Goal: Contribute content: Contribute content

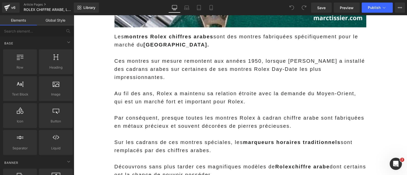
scroll to position [250, 0]
click at [171, 81] on p at bounding box center [240, 85] width 252 height 8
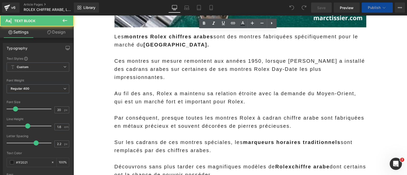
click at [148, 45] on strong "Moyen-Orient." at bounding box center [176, 45] width 66 height 6
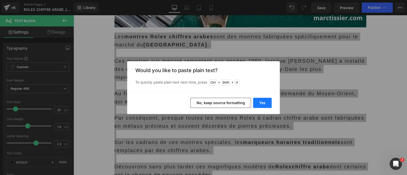
click at [263, 102] on button "Yes" at bounding box center [262, 103] width 19 height 10
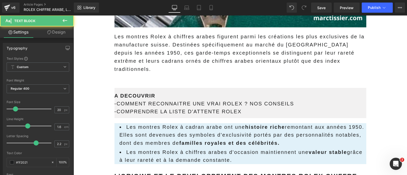
click at [233, 53] on p "Les montres Rolex à chiffres arabes figurent parmi les créations les plus exclu…" at bounding box center [240, 53] width 252 height 41
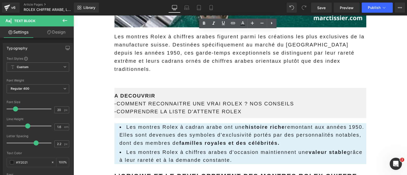
click at [169, 42] on p "Les montres Rolex à chiffres arabes figurent parmi les créations les plus exclu…" at bounding box center [240, 53] width 252 height 41
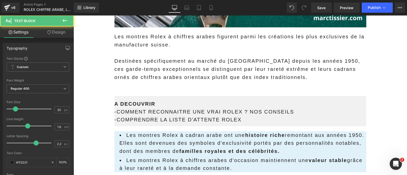
click at [164, 41] on p "Les montres Rolex à chiffres arabes figurent parmi les créations les plus exclu…" at bounding box center [240, 41] width 252 height 16
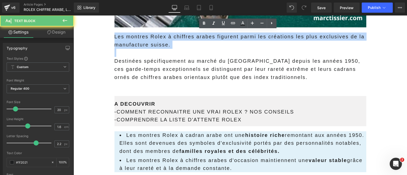
click at [164, 41] on p "Les montres Rolex à chiffres arabes figurent parmi les créations les plus exclu…" at bounding box center [240, 41] width 252 height 16
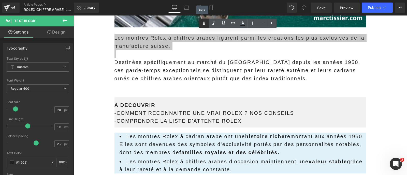
click at [201, 26] on icon at bounding box center [204, 23] width 6 height 6
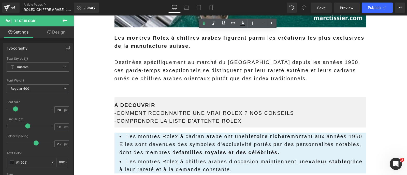
click at [212, 61] on p "Destinées spécifiquement au marché du Moyen-Orient depuis les années 1950, ces …" at bounding box center [240, 70] width 252 height 24
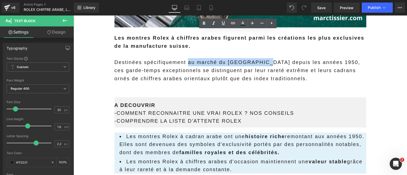
drag, startPoint x: 263, startPoint y: 59, endPoint x: 185, endPoint y: 61, distance: 78.1
click at [185, 61] on p "Destinées spécifiquement au marché du Moyen-Orient depuis les années 1950, ces …" at bounding box center [240, 70] width 252 height 24
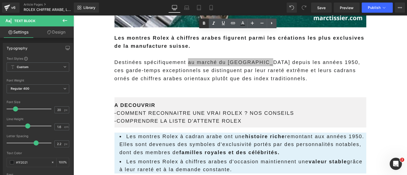
click at [203, 24] on icon at bounding box center [204, 23] width 2 height 3
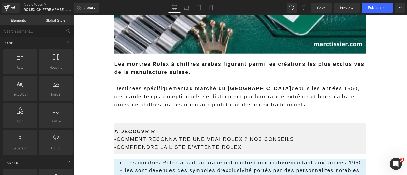
scroll to position [223, 0]
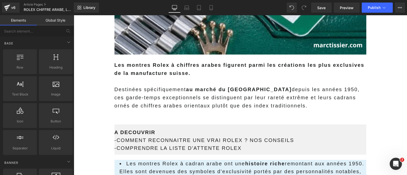
click at [131, 68] on strong "Les montres Rolex à chiffres arabes figurent parmi les créations les plus exclu…" at bounding box center [239, 69] width 250 height 14
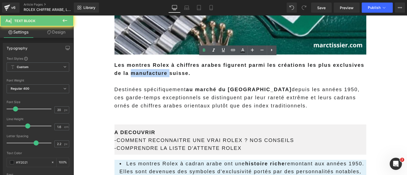
click at [131, 68] on strong "Les montres Rolex à chiffres arabes figurent parmi les créations les plus exclu…" at bounding box center [239, 69] width 250 height 14
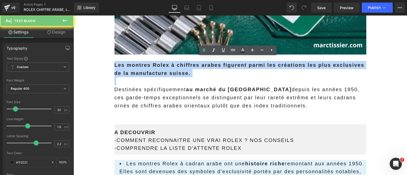
click at [131, 68] on strong "Les montres Rolex à chiffres arabes figurent parmi les créations les plus exclu…" at bounding box center [239, 69] width 250 height 14
copy strong "Les montres Rolex à chiffres arabes figurent parmi les créations les plus exclu…"
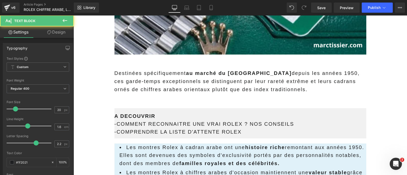
click at [114, 71] on p "Destinées spécifiquement au marché du Moyen-Orient depuis les années 1950, ces …" at bounding box center [240, 81] width 252 height 24
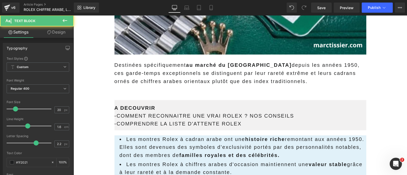
click at [114, 71] on span "depuis les années 1950, ces garde-temps exceptionnels se distinguent par leur r…" at bounding box center [236, 73] width 245 height 22
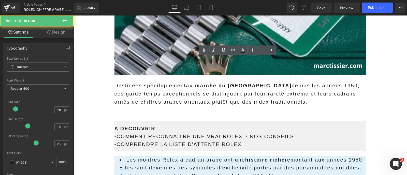
scroll to position [202, 0]
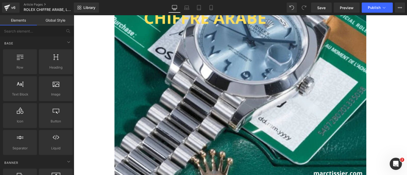
scroll to position [0, 0]
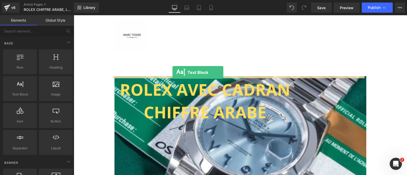
drag, startPoint x: 97, startPoint y: 106, endPoint x: 172, endPoint y: 72, distance: 82.3
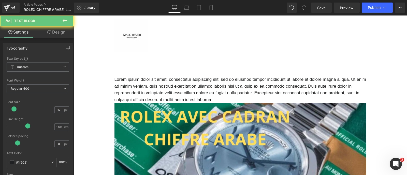
click at [162, 91] on p "Lorem ipsum dolor sit amet, consectetur adipiscing elit, sed do eiusmod tempor …" at bounding box center [240, 89] width 252 height 27
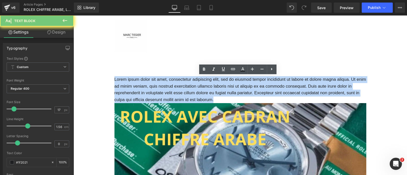
click at [162, 91] on p "Lorem ipsum dolor sit amet, consectetur adipiscing elit, sed do eiusmod tempor …" at bounding box center [240, 89] width 252 height 27
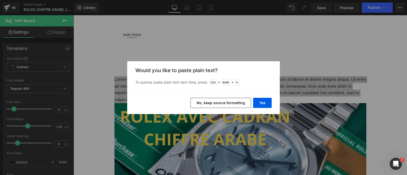
click at [197, 104] on button "No, keep source formatting" at bounding box center [220, 103] width 61 height 10
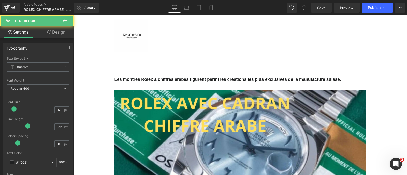
click at [160, 80] on span "Les montres Rolex à chiffres arabes figurent parmi les créations les plus exclu…" at bounding box center [227, 79] width 227 height 5
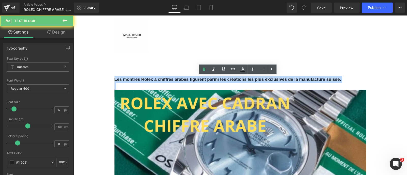
click at [160, 80] on span "Les montres Rolex à chiffres arabes figurent parmi les créations les plus exclu…" at bounding box center [227, 79] width 227 height 5
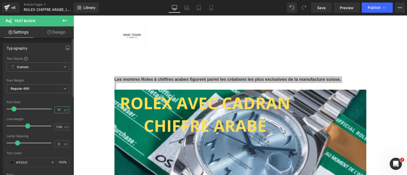
click at [59, 107] on input "17" at bounding box center [59, 110] width 9 height 6
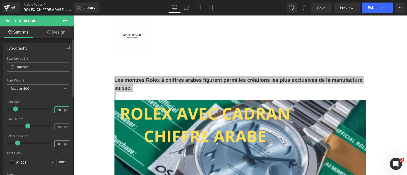
type input "20"
click at [56, 144] on input "0" at bounding box center [59, 144] width 9 height 6
click at [56, 144] on input "2" at bounding box center [59, 144] width 9 height 6
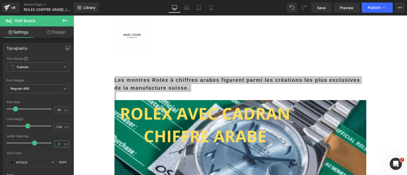
type input "2"
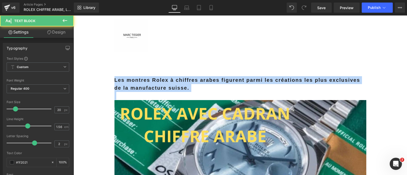
click at [135, 95] on p at bounding box center [240, 96] width 252 height 8
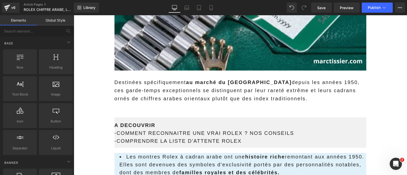
scroll to position [223, 0]
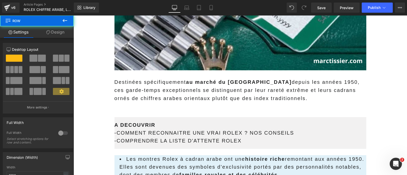
drag, startPoint x: 155, startPoint y: 112, endPoint x: 152, endPoint y: 109, distance: 5.0
click at [152, 109] on div "Destinées spécifiquement au marché du Moyen-Orient depuis les années 1950, ces …" at bounding box center [240, 115] width 252 height 75
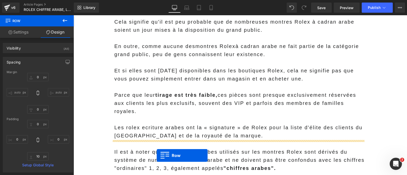
scroll to position [734, 0]
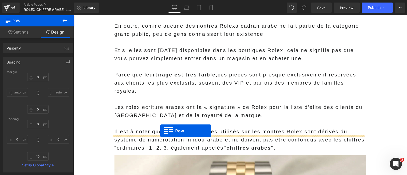
drag, startPoint x: 127, startPoint y: 89, endPoint x: 160, endPoint y: 132, distance: 54.5
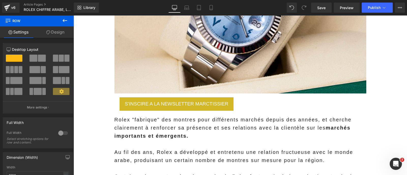
scroll to position [482, 0]
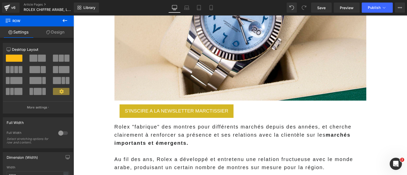
click at [73, 15] on icon at bounding box center [73, 15] width 0 height 0
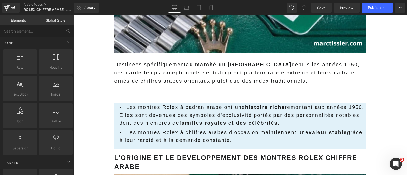
scroll to position [240, 0]
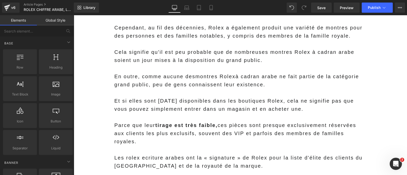
scroll to position [651, 0]
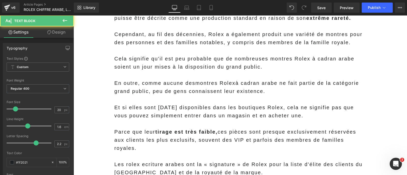
click at [183, 104] on div "Et si elles sont [DATE] disponibles dans les boutiques Rolex, cela ne signifie …" at bounding box center [240, 112] width 252 height 16
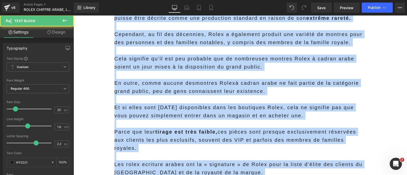
click at [205, 129] on strong "tirage est très faible," at bounding box center [186, 132] width 62 height 6
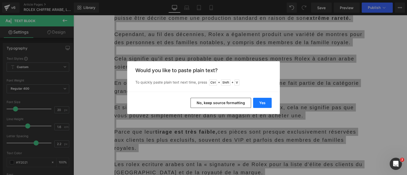
click at [260, 102] on button "Yes" at bounding box center [262, 103] width 19 height 10
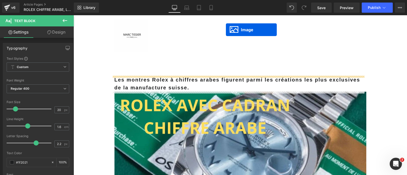
scroll to position [0, 0]
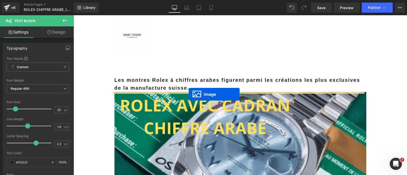
drag, startPoint x: 231, startPoint y: 105, endPoint x: 189, endPoint y: 95, distance: 43.3
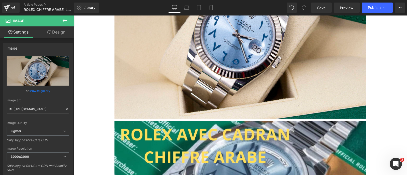
scroll to position [214, 0]
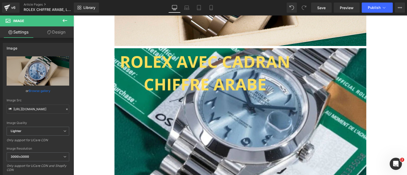
click at [73, 15] on link at bounding box center [73, 15] width 0 height 0
click at [73, 15] on icon at bounding box center [73, 15] width 0 height 0
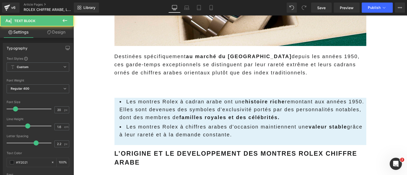
click at [138, 86] on div "Destinées spécifiquement au marché du Moyen-Orient depuis les années 1950, ces …" at bounding box center [240, 71] width 252 height 39
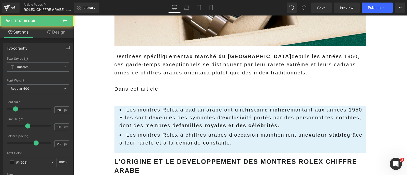
click at [127, 85] on p "Dans cet article" at bounding box center [240, 89] width 252 height 8
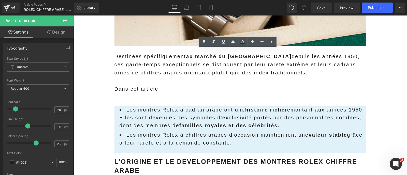
click at [156, 86] on p "Dans cet article" at bounding box center [240, 89] width 252 height 8
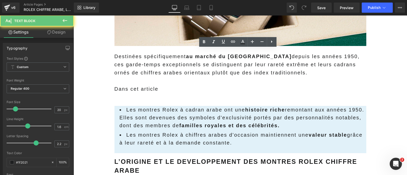
click at [156, 86] on p "Dans cet article" at bounding box center [240, 89] width 252 height 8
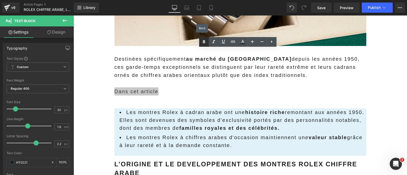
click at [200, 44] on link at bounding box center [204, 42] width 10 height 10
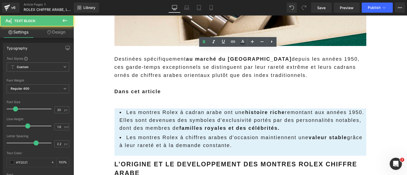
click at [151, 95] on div "Destinées spécifiquement au marché du Moyen-Orient depuis les années 1950, ces …" at bounding box center [240, 78] width 252 height 47
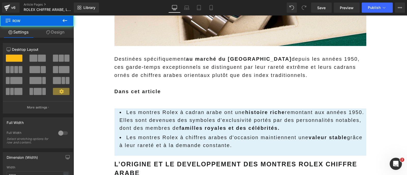
click at [137, 153] on div at bounding box center [240, 153] width 252 height 1
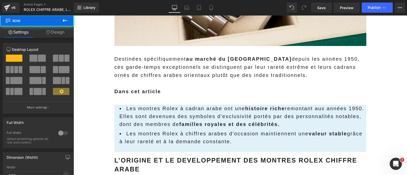
drag, startPoint x: 140, startPoint y: 96, endPoint x: 137, endPoint y: 92, distance: 5.3
click at [137, 92] on div "Destinées spécifiquement au marché du Moyen-Orient depuis les années 1950, ces …" at bounding box center [240, 80] width 252 height 50
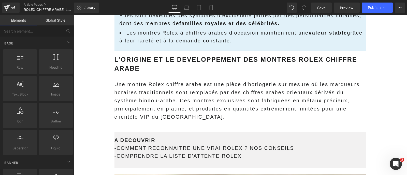
scroll to position [315, 0]
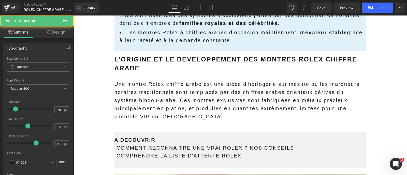
click at [310, 87] on div "Une montre Rolex chiffre arabe est une pièce d'horlogerie sur mesure où les mar…" at bounding box center [240, 100] width 252 height 41
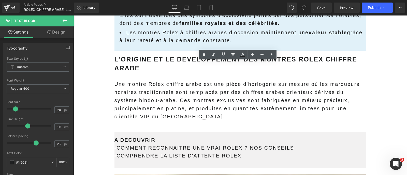
click at [153, 85] on div "Une montre Rolex chiffre arabe est une pièce d'horlogerie sur mesure où les mar…" at bounding box center [240, 100] width 252 height 41
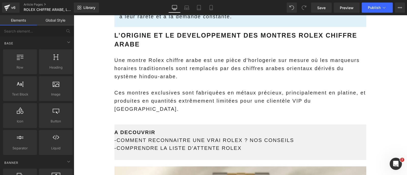
scroll to position [338, 0]
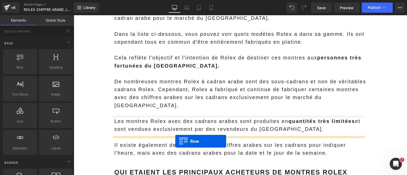
scroll to position [852, 0]
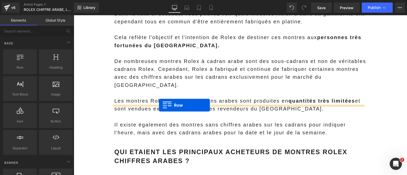
drag, startPoint x: 122, startPoint y: 107, endPoint x: 159, endPoint y: 106, distance: 37.1
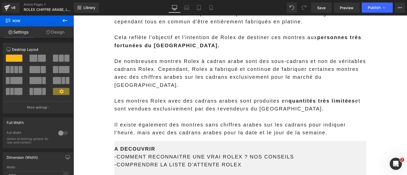
drag, startPoint x: 172, startPoint y: 105, endPoint x: 172, endPoint y: 109, distance: 4.3
click at [172, 137] on div "A DECOUVRIR - COMMENT RECONNAITRE UNE VRAI ROLEX ? NOS CONSEILS - COMPRENDRE LA…" at bounding box center [240, 161] width 252 height 49
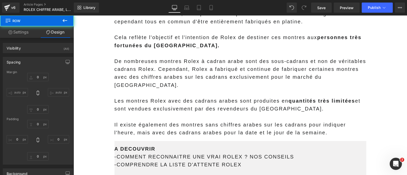
type input "0"
type input "17"
type input "0"
type input "10"
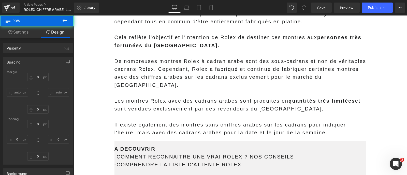
type input "0"
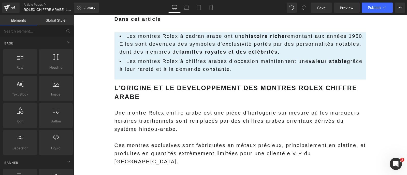
scroll to position [285, 0]
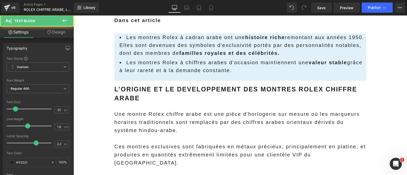
click at [132, 167] on div at bounding box center [240, 171] width 252 height 8
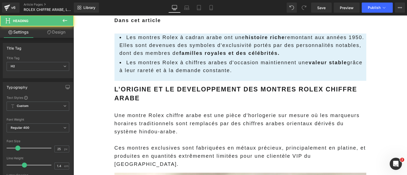
click at [175, 105] on div at bounding box center [240, 105] width 252 height 1
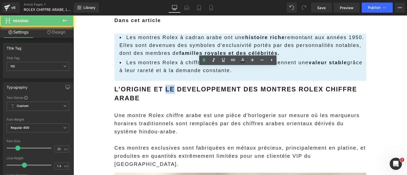
click at [175, 81] on div "L’ORIGINE ET LE DEVELOPPEMENT DES MONTRES ROLEX CHIFFRE ARABE" at bounding box center [240, 93] width 252 height 24
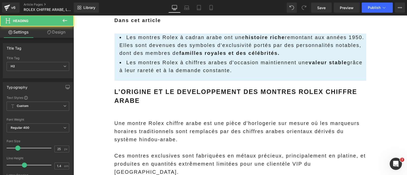
click at [145, 108] on div at bounding box center [240, 111] width 252 height 7
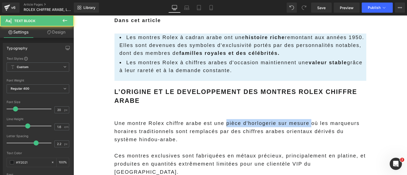
drag, startPoint x: 306, startPoint y: 104, endPoint x: 223, endPoint y: 102, distance: 83.9
click at [223, 119] on div "Une montre Rolex chiffre arabe est une pièce d'horlogerie sur mesure où les mar…" at bounding box center [240, 131] width 252 height 24
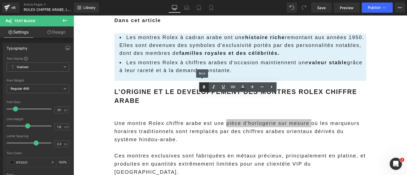
click at [202, 85] on icon at bounding box center [204, 87] width 6 height 6
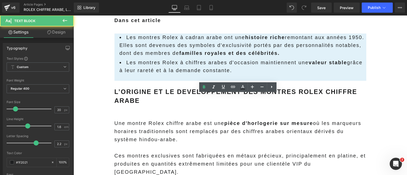
click at [276, 119] on div "Une montre Rolex chiffre arabe est une pièce d'horlogerie sur mesure où les mar…" at bounding box center [240, 131] width 252 height 24
drag, startPoint x: 274, startPoint y: 137, endPoint x: 263, endPoint y: 137, distance: 11.4
click at [263, 152] on div "Ces montres exclusives sont fabriquées en métaux précieux, principalement en pl…" at bounding box center [240, 164] width 252 height 24
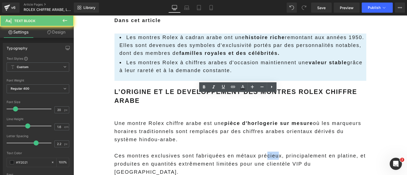
click at [263, 152] on div "Ces montres exclusives sont fabriquées en métaux précieux, principalement en pl…" at bounding box center [240, 164] width 252 height 24
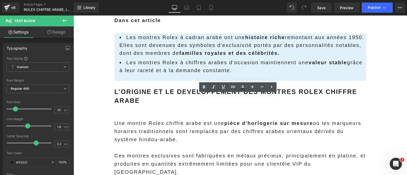
click at [341, 152] on div "Ces montres exclusives sont fabriquées en métaux précieux, principalement en pl…" at bounding box center [240, 164] width 252 height 24
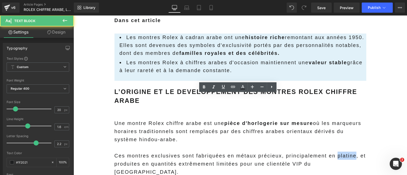
click at [341, 152] on div "Ces montres exclusives sont fabriquées en métaux précieux, principalement en pl…" at bounding box center [240, 164] width 252 height 24
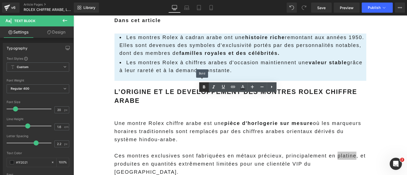
click at [206, 87] on icon at bounding box center [204, 87] width 6 height 6
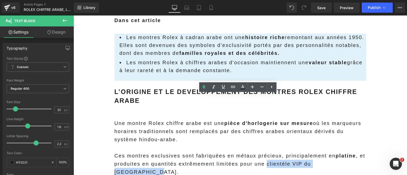
drag, startPoint x: 354, startPoint y: 144, endPoint x: 265, endPoint y: 146, distance: 89.5
click at [265, 152] on div "Ces montres exclusives sont fabriquées en métaux précieux, principalement en pl…" at bounding box center [240, 164] width 252 height 24
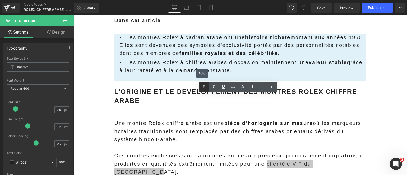
click at [205, 90] on icon at bounding box center [204, 87] width 6 height 6
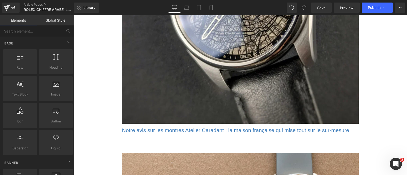
scroll to position [3998, 0]
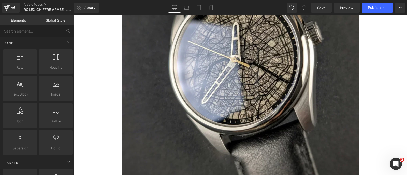
click at [73, 15] on icon at bounding box center [73, 15] width 0 height 0
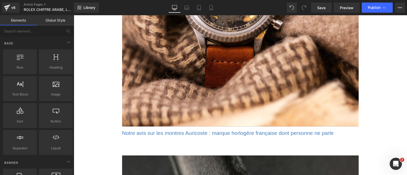
scroll to position [3792, 0]
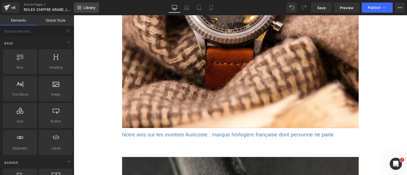
click at [89, 4] on link "Library" at bounding box center [86, 8] width 25 height 10
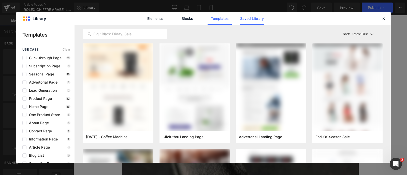
click at [243, 18] on link "Saved Library" at bounding box center [252, 18] width 24 height 13
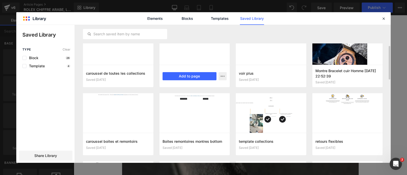
scroll to position [86, 0]
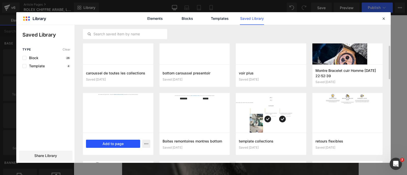
click at [128, 142] on button "Add to page" at bounding box center [113, 144] width 54 height 8
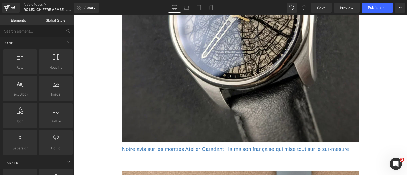
scroll to position [4057, 0]
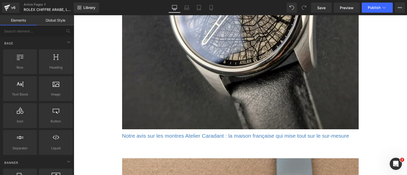
click at [73, 15] on link at bounding box center [73, 15] width 0 height 0
click at [73, 15] on icon at bounding box center [73, 15] width 0 height 0
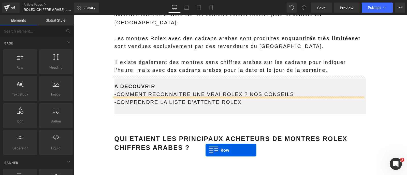
scroll to position [910, 0]
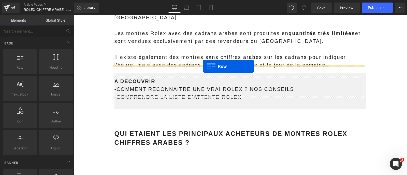
drag, startPoint x: 116, startPoint y: 77, endPoint x: 203, endPoint y: 66, distance: 87.9
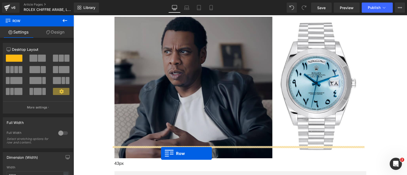
scroll to position [1505, 0]
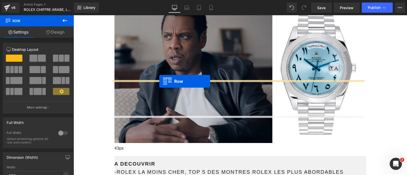
drag, startPoint x: 125, startPoint y: 36, endPoint x: 159, endPoint y: 81, distance: 56.8
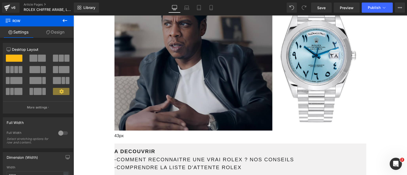
click at [73, 15] on icon at bounding box center [73, 15] width 0 height 0
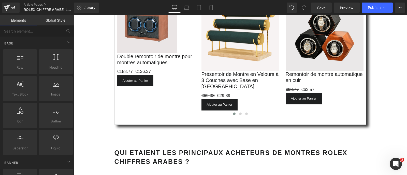
scroll to position [1025, 0]
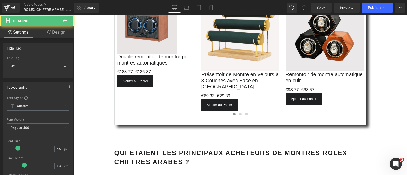
drag, startPoint x: 202, startPoint y: 118, endPoint x: 202, endPoint y: 121, distance: 2.8
click at [202, 172] on div at bounding box center [240, 175] width 252 height 6
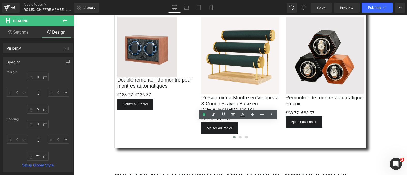
scroll to position [1028, 0]
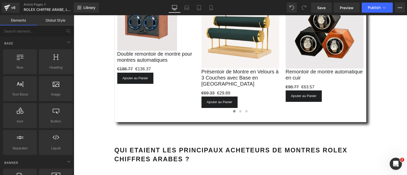
click at [73, 15] on link at bounding box center [73, 15] width 0 height 0
click at [73, 15] on icon at bounding box center [73, 15] width 0 height 0
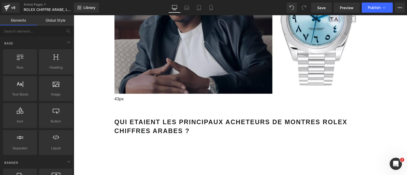
scroll to position [1559, 0]
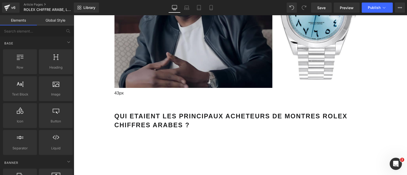
click at [73, 15] on icon at bounding box center [73, 15] width 0 height 0
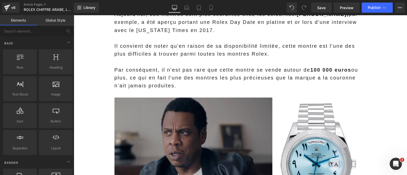
scroll to position [1754, 0]
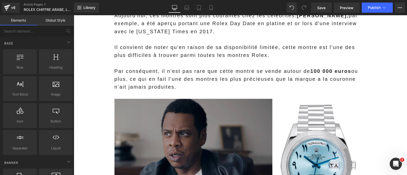
click at [73, 15] on icon at bounding box center [73, 15] width 0 height 0
click at [73, 15] on link at bounding box center [73, 15] width 0 height 0
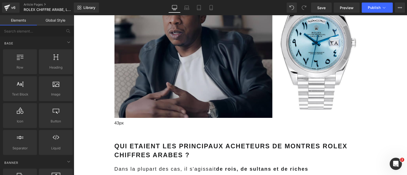
scroll to position [1556, 0]
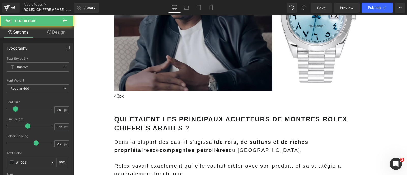
click at [148, 154] on p at bounding box center [240, 158] width 252 height 8
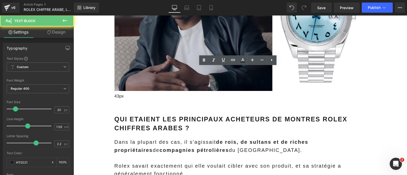
click at [159, 147] on strong "compagnies pétrolières" at bounding box center [193, 150] width 69 height 6
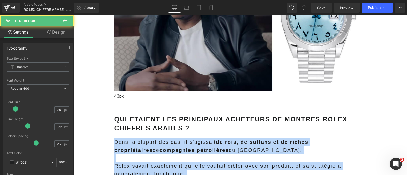
click at [159, 147] on strong "compagnies pétrolières" at bounding box center [193, 150] width 69 height 6
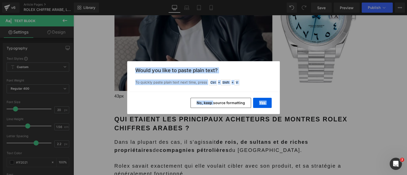
drag, startPoint x: 177, startPoint y: 120, endPoint x: 215, endPoint y: 103, distance: 41.1
click at [215, 103] on div "Back to Library Insert Would you like to paste plain text? To quickly paste pla…" at bounding box center [203, 87] width 407 height 175
click at [215, 103] on button "No, keep source formatting" at bounding box center [220, 103] width 61 height 10
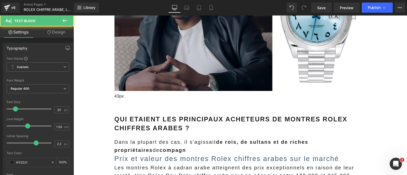
scroll to position [1556, 0]
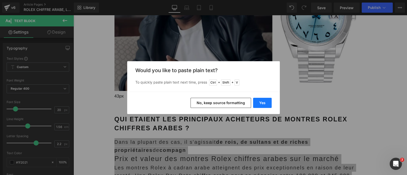
click at [263, 102] on button "Yes" at bounding box center [262, 103] width 19 height 10
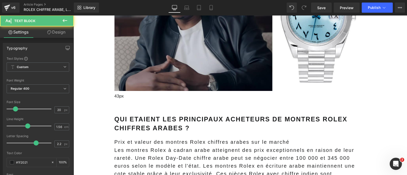
click at [212, 138] on p "Prix et valeur des montres Rolex chiffres arabes sur le marché" at bounding box center [240, 142] width 252 height 8
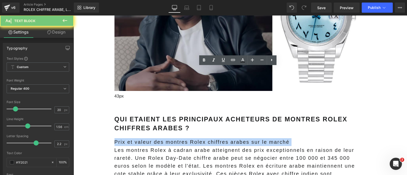
click at [212, 138] on p "Prix et valeur des montres Rolex chiffres arabes sur le marché" at bounding box center [240, 142] width 252 height 8
copy p "Prix et valeur des montres Rolex chiffres arabes sur le marché"
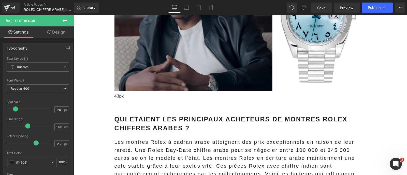
click at [73, 15] on span "Heading" at bounding box center [73, 15] width 0 height 0
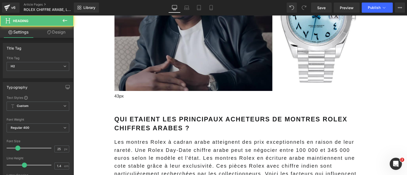
click at [202, 116] on b "QUI ETAIENT LES PRINCIPAUX ACHETEURS DE MONTRES ROLEX CHIFFRES ARABES ?" at bounding box center [230, 124] width 233 height 16
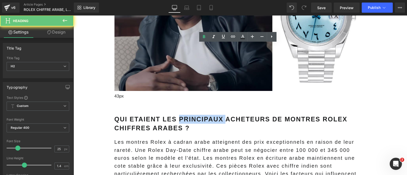
click at [202, 116] on b "QUI ETAIENT LES PRINCIPAUX ACHETEURS DE MONTRES ROLEX CHIFFRES ARABES ?" at bounding box center [230, 124] width 233 height 16
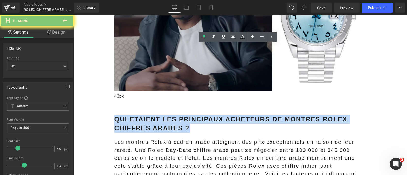
click at [202, 116] on b "QUI ETAIENT LES PRINCIPAUX ACHETEURS DE MONTRES ROLEX CHIFFRES ARABES ?" at bounding box center [230, 124] width 233 height 16
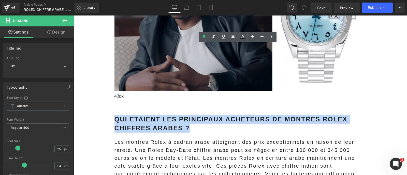
paste div
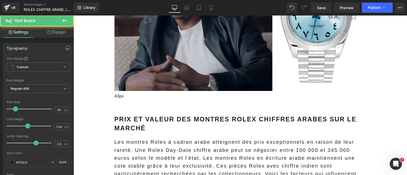
click at [164, 139] on span "Les montres Rolex à cadran arabe atteignent des prix exceptionnels en raison de…" at bounding box center [235, 161] width 242 height 45
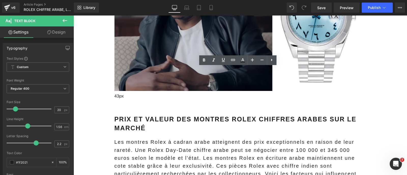
click at [132, 139] on span "Les montres Rolex à cadran arabe atteignent des prix exceptionnels en raison de…" at bounding box center [235, 161] width 242 height 45
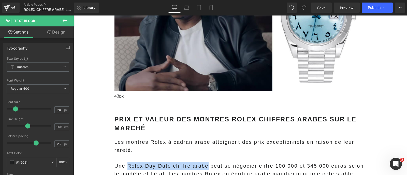
drag, startPoint x: 203, startPoint y: 97, endPoint x: 125, endPoint y: 93, distance: 77.4
click at [125, 163] on span "Une Rolex Day-Date chiffre arabe peut se négocier entre 100 000 et 345 000 euro…" at bounding box center [238, 177] width 249 height 29
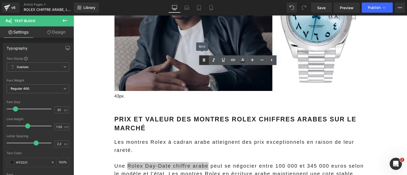
click at [208, 62] on link at bounding box center [204, 60] width 10 height 10
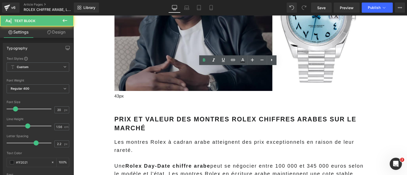
click at [258, 163] on span "Une Rolex Day-Date chiffre arabe peut se négocier entre 100 000 et 345 000 euro…" at bounding box center [238, 177] width 249 height 29
click at [168, 163] on span "Une Rolex Day-Date chiffre arabe peut se négocier entre 100 000 et 345 000 euro…" at bounding box center [238, 177] width 249 height 29
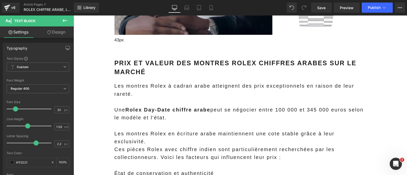
scroll to position [1616, 0]
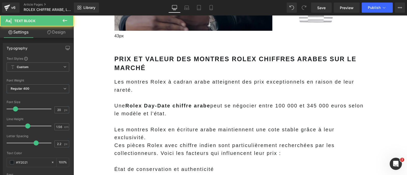
click at [157, 143] on span "Ces pièces Rolex avec chiffre indien sont particulièrement recherchées par les …" at bounding box center [224, 149] width 220 height 13
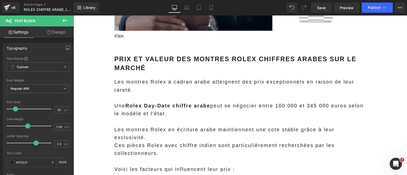
click at [157, 167] on span "Voici les facteurs qui influencent leur prix :" at bounding box center [174, 170] width 121 height 6
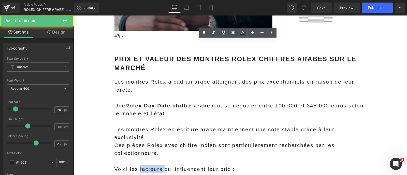
click at [157, 167] on span "Voici les facteurs qui influencent leur prix :" at bounding box center [174, 170] width 121 height 6
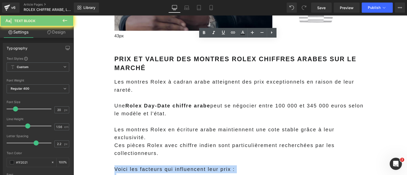
click at [157, 167] on span "Voici les facteurs qui influencent leur prix :" at bounding box center [174, 170] width 121 height 6
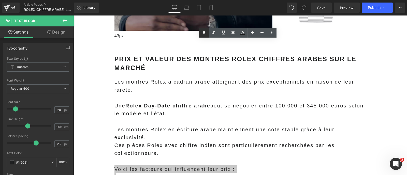
click at [203, 34] on icon at bounding box center [204, 32] width 2 height 3
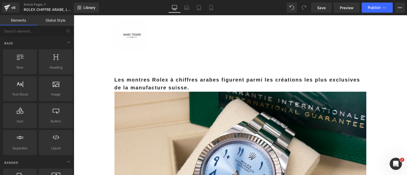
scroll to position [0, 0]
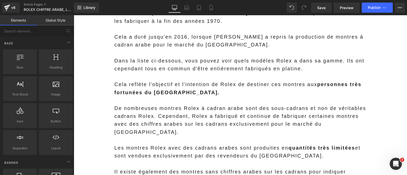
scroll to position [826, 0]
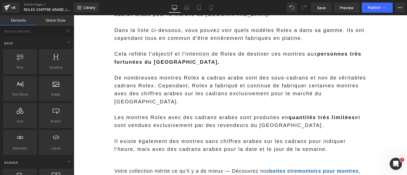
click at [73, 15] on icon at bounding box center [73, 15] width 0 height 0
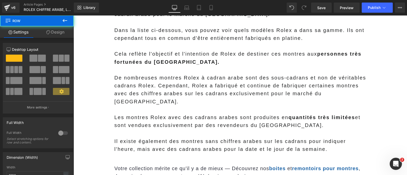
drag, startPoint x: 151, startPoint y: 115, endPoint x: 151, endPoint y: 120, distance: 5.1
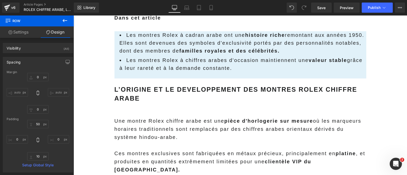
scroll to position [287, 0]
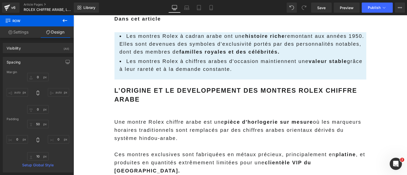
click at [73, 15] on span "Heading" at bounding box center [73, 15] width 0 height 0
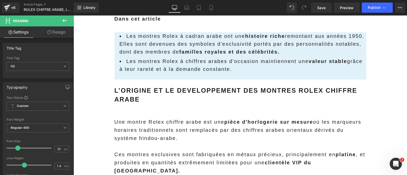
click at [73, 15] on link at bounding box center [73, 15] width 0 height 0
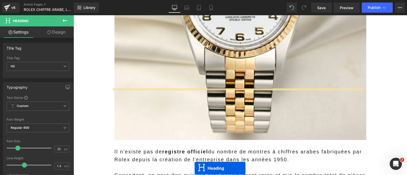
scroll to position [627, 0]
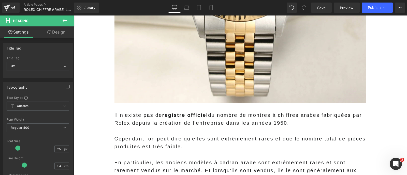
scroll to position [615, 0]
click at [73, 15] on link at bounding box center [73, 15] width 0 height 0
click at [73, 15] on icon at bounding box center [73, 15] width 0 height 0
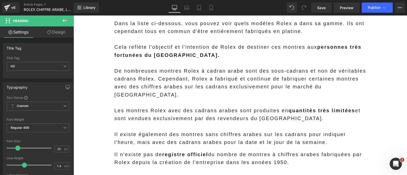
scroll to position [903, 0]
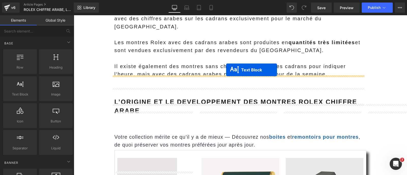
drag, startPoint x: 234, startPoint y: 40, endPoint x: 226, endPoint y: 70, distance: 31.0
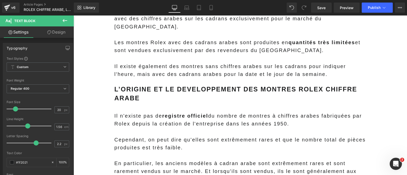
click at [170, 113] on span "Il n'existe pas de registre officiel du nombre de montres à chiffres arabes fab…" at bounding box center [237, 119] width 247 height 13
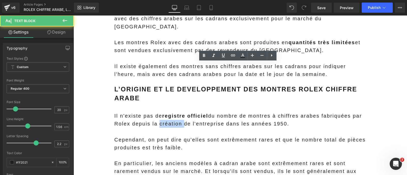
click at [170, 113] on span "Il n'existe pas de registre officiel du nombre de montres à chiffres arabes fab…" at bounding box center [237, 119] width 247 height 13
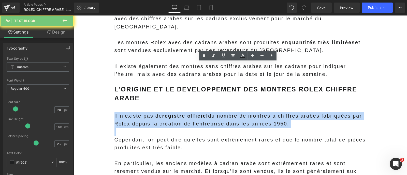
click at [170, 113] on span "Il n'existe pas de registre officiel du nombre de montres à chiffres arabes fab…" at bounding box center [237, 119] width 247 height 13
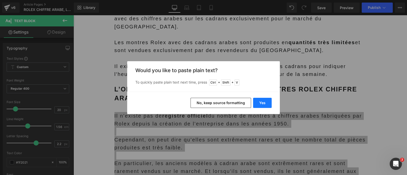
click at [261, 101] on button "Yes" at bounding box center [262, 103] width 19 height 10
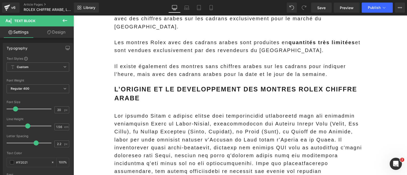
click at [198, 86] on strong "L’ORIGINE ET LE DEVELOPPEMENT DES MONTRES ROLEX CHIFFRE ARABE" at bounding box center [235, 94] width 243 height 16
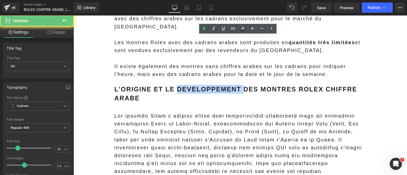
click at [198, 86] on strong "L’ORIGINE ET LE DEVELOPPEMENT DES MONTRES ROLEX CHIFFRE ARABE" at bounding box center [235, 94] width 243 height 16
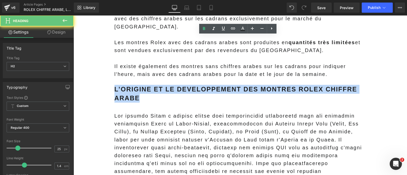
click at [198, 86] on strong "L’ORIGINE ET LE DEVELOPPEMENT DES MONTRES ROLEX CHIFFRE ARABE" at bounding box center [235, 94] width 243 height 16
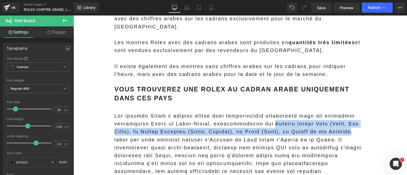
drag, startPoint x: 264, startPoint y: 81, endPoint x: 351, endPoint y: 87, distance: 86.7
click at [351, 112] on p at bounding box center [240, 171] width 252 height 119
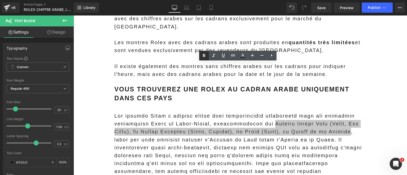
click at [204, 55] on icon at bounding box center [204, 55] width 2 height 3
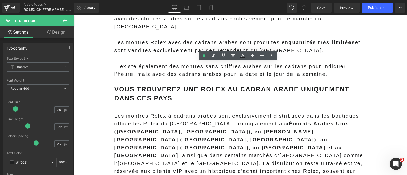
drag, startPoint x: 302, startPoint y: 94, endPoint x: 358, endPoint y: 94, distance: 56.2
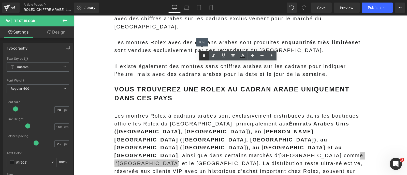
click at [204, 54] on icon at bounding box center [204, 56] width 6 height 6
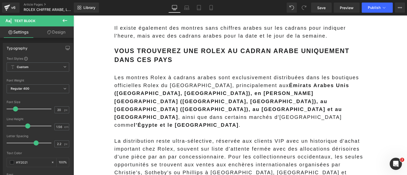
scroll to position [941, 0]
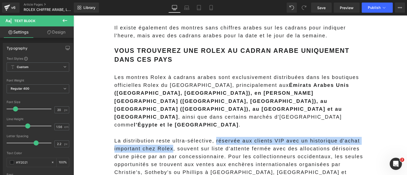
drag, startPoint x: 169, startPoint y: 81, endPoint x: 213, endPoint y: 71, distance: 45.3
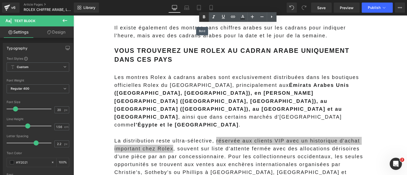
click at [205, 14] on icon at bounding box center [204, 17] width 6 height 6
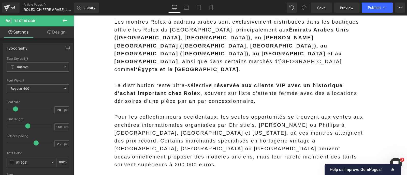
scroll to position [1015, 0]
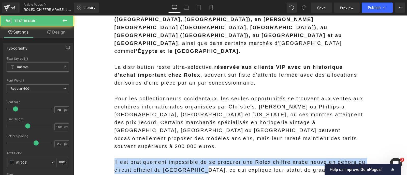
drag, startPoint x: 199, startPoint y: 94, endPoint x: 98, endPoint y: 86, distance: 101.0
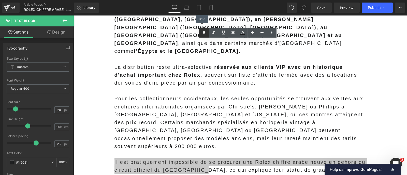
click at [204, 31] on icon at bounding box center [204, 32] width 2 height 3
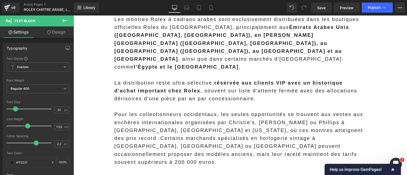
scroll to position [999, 0]
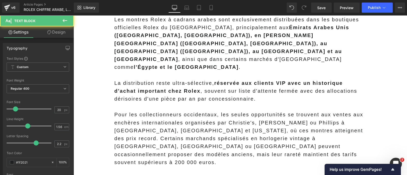
click at [292, 111] on p "Pour les collectionneurs occidentaux, les seules opportunités se trouvent aux v…" at bounding box center [240, 138] width 252 height 55
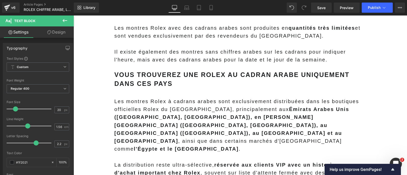
scroll to position [919, 0]
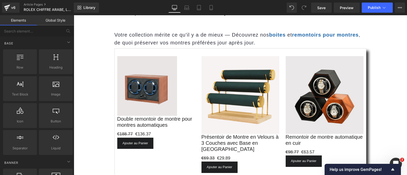
scroll to position [1196, 0]
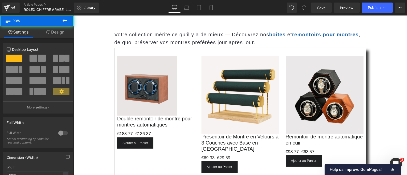
drag, startPoint x: 161, startPoint y: 95, endPoint x: 161, endPoint y: 100, distance: 4.4
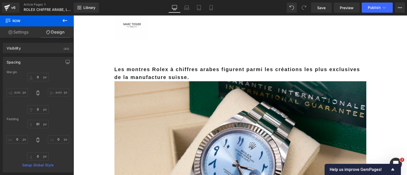
scroll to position [10, 0]
click at [134, 74] on span "Les montres Rolex à chiffres arabes figurent parmi les créations les plus exclu…" at bounding box center [237, 73] width 246 height 13
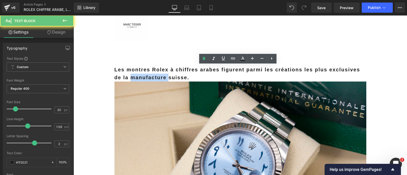
click at [134, 74] on span "Les montres Rolex à chiffres arabes figurent parmi les créations les plus exclu…" at bounding box center [237, 73] width 246 height 13
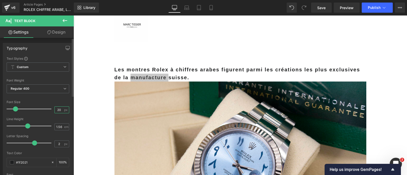
click at [55, 111] on input "20" at bounding box center [59, 110] width 9 height 6
type input "19"
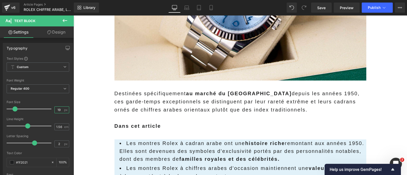
scroll to position [179, 0]
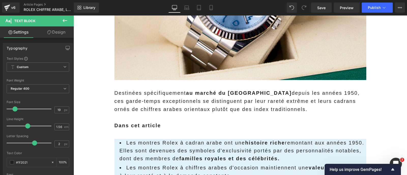
click at [131, 99] on p "Destinées spécifiquement au marché du [GEOGRAPHIC_DATA] depuis les années 1950,…" at bounding box center [240, 101] width 252 height 24
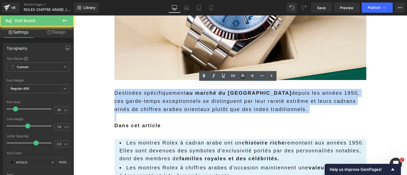
click at [131, 99] on p "Destinées spécifiquement au marché du [GEOGRAPHIC_DATA] depuis les années 1950,…" at bounding box center [240, 101] width 252 height 24
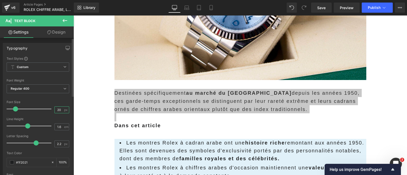
click at [58, 109] on input "20" at bounding box center [59, 110] width 9 height 6
type input "19"
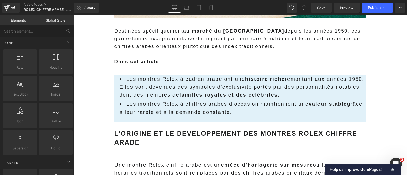
scroll to position [242, 0]
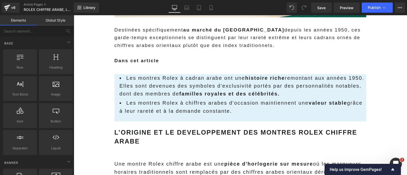
click at [136, 85] on span "Les montres Rolex à cadran arabe ont une histoire riche remontant aux années 19…" at bounding box center [242, 85] width 245 height 21
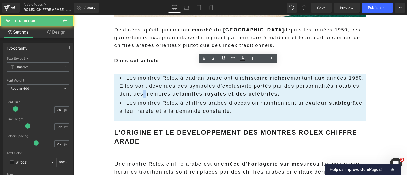
click at [136, 85] on span "Les montres Rolex à cadran arabe ont une histoire riche remontant aux années 19…" at bounding box center [242, 85] width 245 height 21
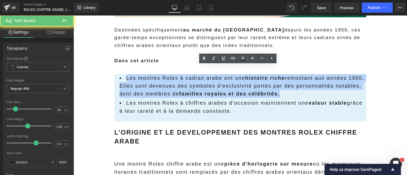
click at [136, 85] on span "Les montres Rolex à cadran arabe ont une histoire riche remontant aux années 19…" at bounding box center [242, 85] width 245 height 21
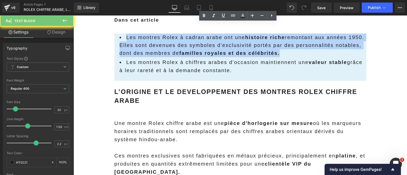
scroll to position [285, 0]
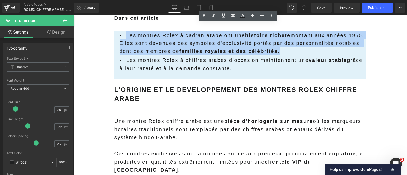
click at [130, 117] on div "Une montre Rolex chiffre arabe est une pièce d'horlogerie sur mesure où les mar…" at bounding box center [240, 129] width 252 height 24
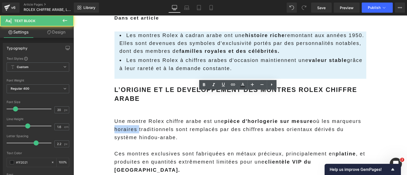
click at [130, 117] on div "Une montre Rolex chiffre arabe est une pièce d'horlogerie sur mesure où les mar…" at bounding box center [240, 129] width 252 height 24
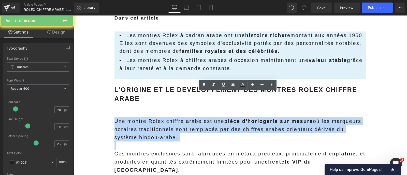
click at [130, 117] on div "Une montre Rolex chiffre arabe est une pièce d'horlogerie sur mesure où les mar…" at bounding box center [240, 129] width 252 height 24
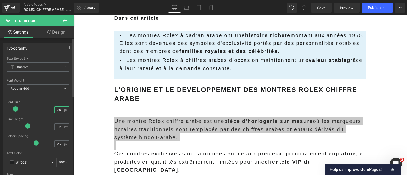
click at [57, 108] on input "20" at bounding box center [59, 110] width 9 height 6
type input "19"
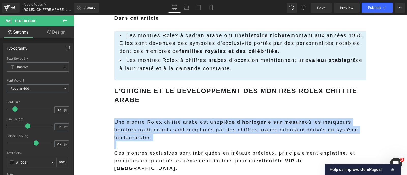
click at [167, 87] on strong "L’ORIGINE ET LE DEVELOPPEMENT DES MONTRES ROLEX CHIFFRE ARABE" at bounding box center [235, 95] width 243 height 16
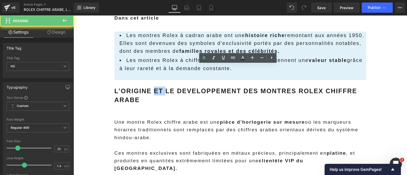
click at [167, 87] on strong "L’ORIGINE ET LE DEVELOPPEMENT DES MONTRES ROLEX CHIFFRE ARABE" at bounding box center [235, 95] width 243 height 16
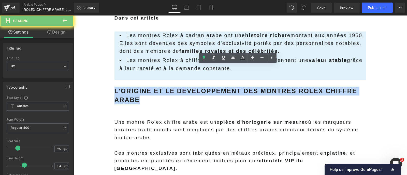
click at [167, 87] on strong "L’ORIGINE ET LE DEVELOPPEMENT DES MONTRES ROLEX CHIFFRE ARABE" at bounding box center [235, 95] width 243 height 16
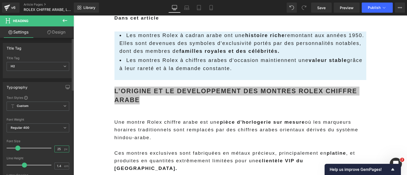
click at [55, 149] on input "25" at bounding box center [59, 149] width 9 height 6
type input "22"
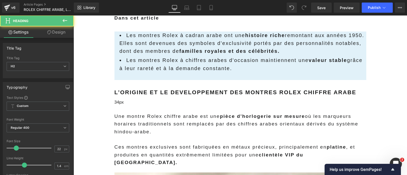
click at [166, 99] on div "34px" at bounding box center [240, 103] width 252 height 9
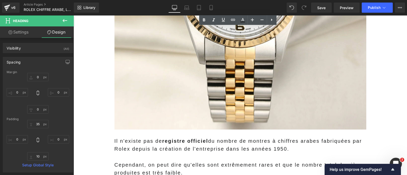
scroll to position [580, 0]
click at [150, 138] on span "Il n'existe pas de registre officiel du nombre de montres à chiffres arabes fab…" at bounding box center [237, 144] width 247 height 13
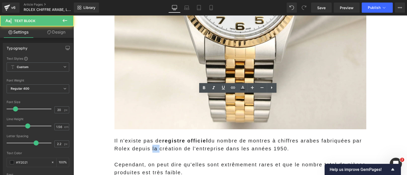
click at [150, 138] on span "Il n'existe pas de registre officiel du nombre de montres à chiffres arabes fab…" at bounding box center [237, 144] width 247 height 13
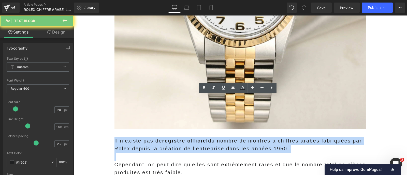
click at [150, 138] on span "Il n'existe pas de registre officiel du nombre de montres à chiffres arabes fab…" at bounding box center [237, 144] width 247 height 13
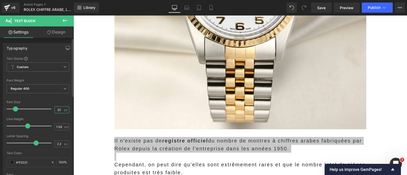
click at [55, 109] on input "20" at bounding box center [59, 110] width 9 height 6
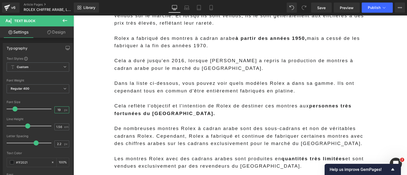
scroll to position [769, 0]
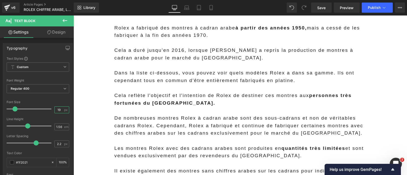
type input "19"
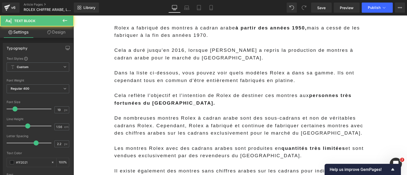
click at [179, 167] on p "Il existe également des montres sans chiffres arabes sur les cadrans pour indiq…" at bounding box center [240, 174] width 252 height 15
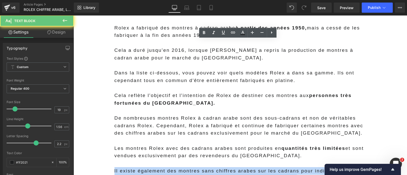
click at [179, 167] on p "Il existe également des montres sans chiffres arabes sur les cadrans pour indiq…" at bounding box center [240, 174] width 252 height 15
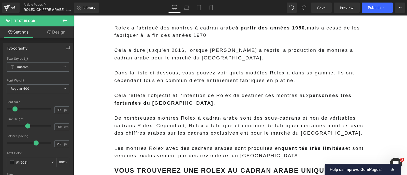
click at [175, 167] on strong "VOUS TROUVEREZ UNE ROLEX AU CADRAN ARABE UNIQUEMENT DANS CES PAYS" at bounding box center [231, 175] width 235 height 16
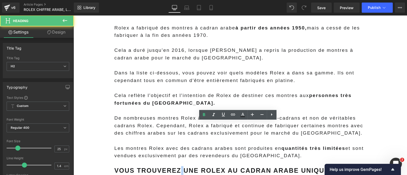
click at [175, 167] on strong "VOUS TROUVEREZ UNE ROLEX AU CADRAN ARABE UNIQUEMENT DANS CES PAYS" at bounding box center [231, 175] width 235 height 16
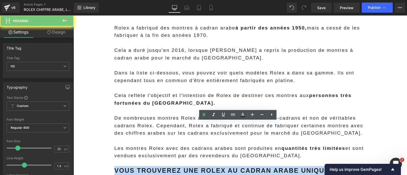
click at [175, 167] on strong "VOUS TROUVEREZ UNE ROLEX AU CADRAN ARABE UNIQUEMENT DANS CES PAYS" at bounding box center [231, 175] width 235 height 16
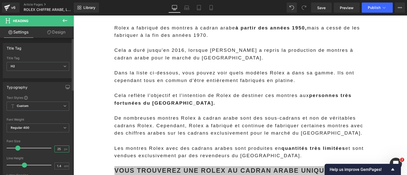
click at [58, 149] on input "25" at bounding box center [59, 149] width 9 height 6
click at [58, 149] on input "2" at bounding box center [59, 149] width 9 height 6
type input "22"
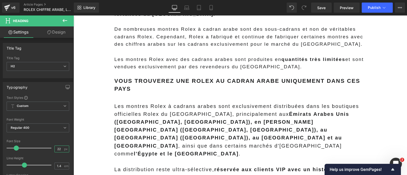
scroll to position [859, 0]
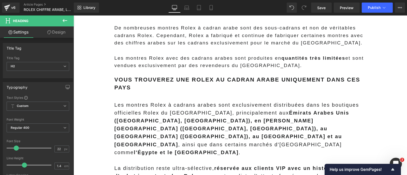
click at [192, 110] on strong "Émirats Arabes Unis ([GEOGRAPHIC_DATA], [GEOGRAPHIC_DATA]), en [PERSON_NAME][GE…" at bounding box center [231, 128] width 235 height 37
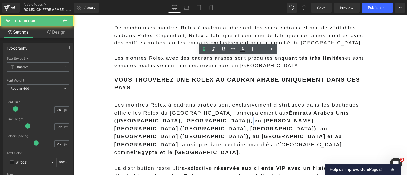
click at [192, 110] on strong "Émirats Arabes Unis ([GEOGRAPHIC_DATA], [GEOGRAPHIC_DATA]), en [PERSON_NAME][GE…" at bounding box center [231, 128] width 235 height 37
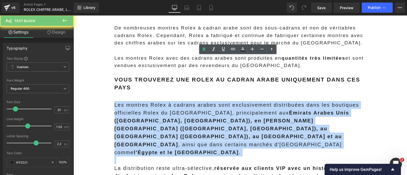
click at [192, 110] on strong "Émirats Arabes Unis ([GEOGRAPHIC_DATA], [GEOGRAPHIC_DATA]), en [PERSON_NAME][GE…" at bounding box center [231, 128] width 235 height 37
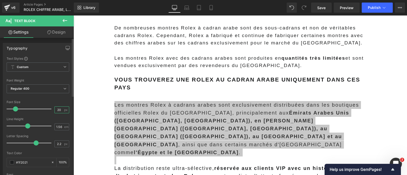
click at [56, 110] on input "20" at bounding box center [59, 110] width 9 height 6
type input "19"
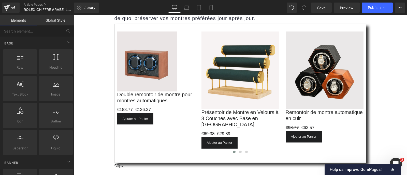
scroll to position [1149, 0]
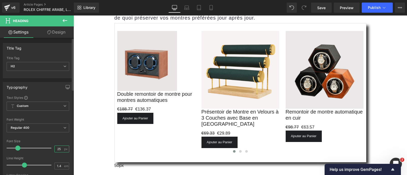
click at [55, 151] on input "25" at bounding box center [59, 149] width 9 height 6
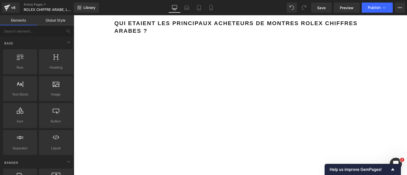
scroll to position [1329, 0]
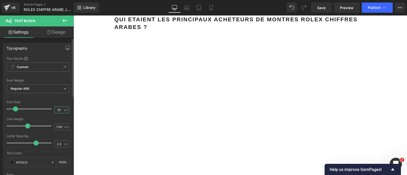
click at [55, 110] on input "20" at bounding box center [59, 110] width 9 height 6
type input "19"
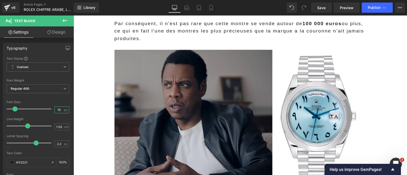
scroll to position [1617, 0]
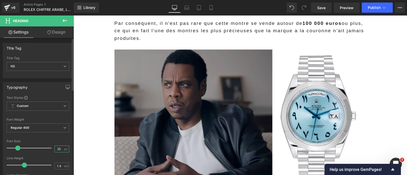
click at [58, 146] on input "25" at bounding box center [59, 149] width 9 height 6
click at [58, 146] on input "2" at bounding box center [59, 149] width 9 height 6
type input "22"
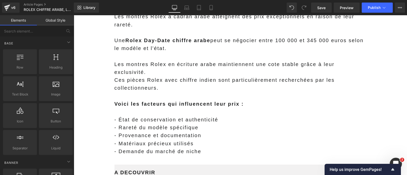
scroll to position [1837, 0]
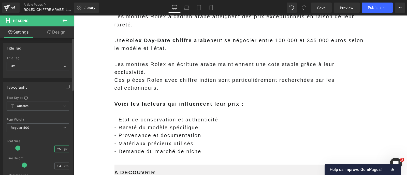
click at [56, 148] on input "25" at bounding box center [59, 149] width 9 height 6
click at [56, 148] on input "2" at bounding box center [59, 149] width 9 height 6
type input "22"
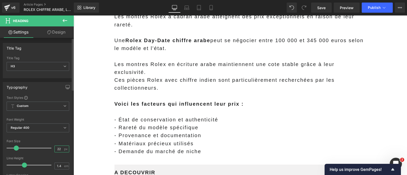
click at [58, 148] on input "22" at bounding box center [59, 149] width 9 height 6
type input "20"
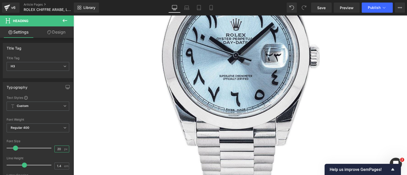
scroll to position [2135, 0]
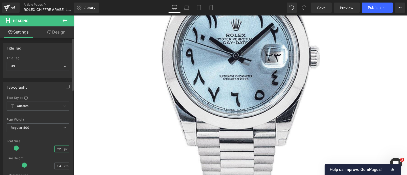
click at [59, 149] on input "22" at bounding box center [59, 149] width 9 height 6
type input "20"
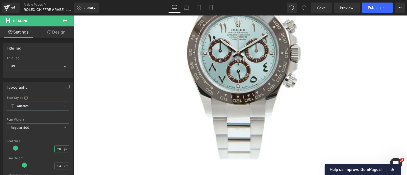
scroll to position [2398, 0]
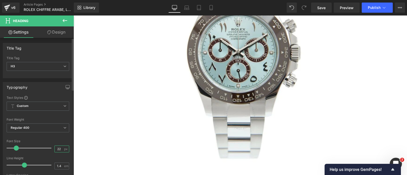
click at [56, 148] on input "22" at bounding box center [59, 149] width 9 height 6
type input "20"
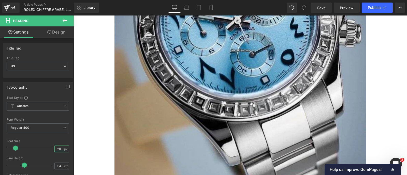
scroll to position [2677, 0]
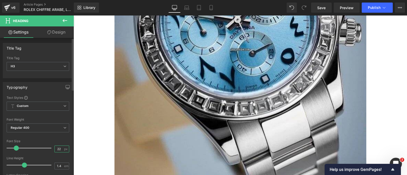
click at [55, 151] on input "22" at bounding box center [59, 149] width 9 height 6
type input "20"
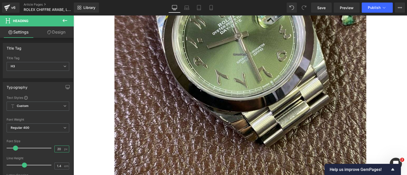
scroll to position [2945, 0]
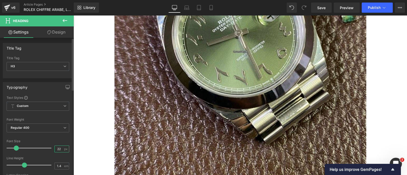
click at [55, 150] on input "22" at bounding box center [59, 149] width 9 height 6
type input "20"
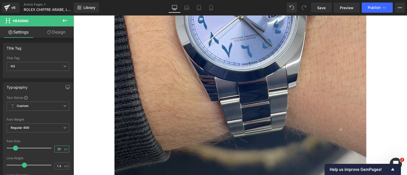
scroll to position [3278, 0]
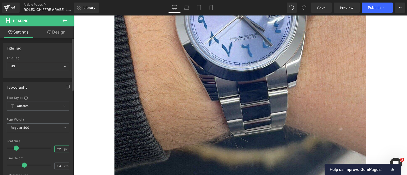
click at [57, 147] on input "22" at bounding box center [59, 149] width 9 height 6
type input "20"
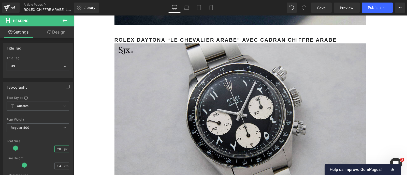
scroll to position [3446, 0]
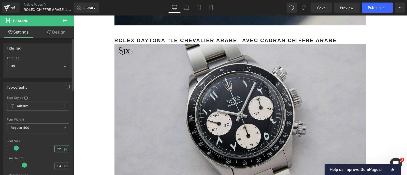
click at [58, 147] on input "22" at bounding box center [59, 149] width 9 height 6
type input "20"
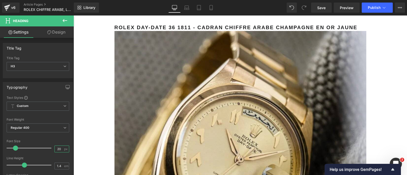
scroll to position [3681, 0]
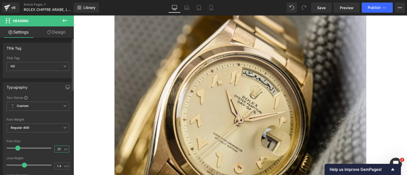
click at [55, 149] on input "25" at bounding box center [59, 149] width 9 height 6
type input "23"
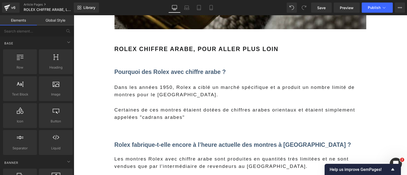
scroll to position [3896, 0]
click at [73, 15] on span "Article List" at bounding box center [73, 15] width 0 height 0
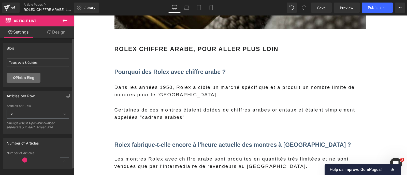
click at [34, 79] on link "Pick a Blog" at bounding box center [24, 78] width 34 height 10
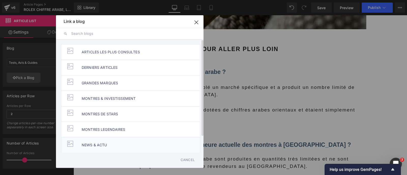
click at [108, 145] on li "NEWS & ACTU" at bounding box center [130, 145] width 139 height 16
type input "NEWS & ACTU"
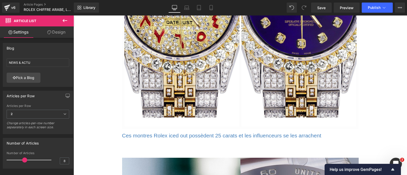
scroll to position [4440, 0]
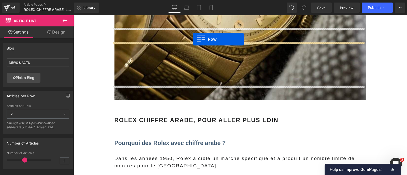
scroll to position [3809, 0]
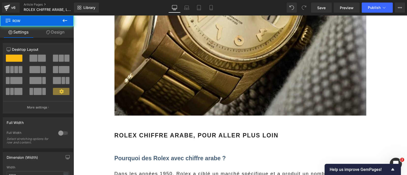
drag, startPoint x: 200, startPoint y: 126, endPoint x: 200, endPoint y: 129, distance: 3.1
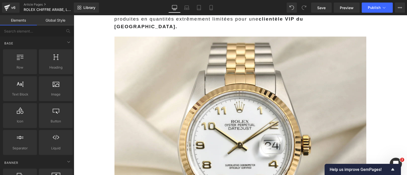
scroll to position [421, 0]
click at [247, 121] on img at bounding box center [240, 162] width 252 height 252
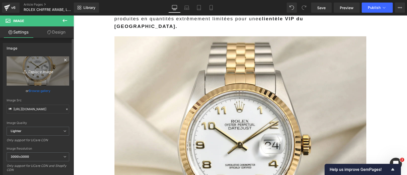
click at [41, 65] on link "Replace Image" at bounding box center [38, 70] width 63 height 29
type input "C:\fakepath\Rolex-Day-Date-40-Eastern-Arabic-Numbers-5.jpg"
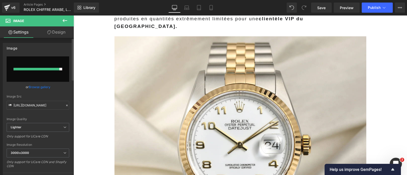
type input "[URL][DOMAIN_NAME]"
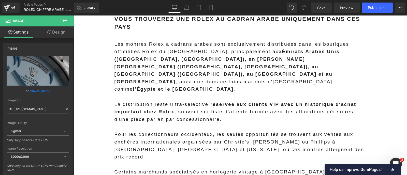
scroll to position [925, 0]
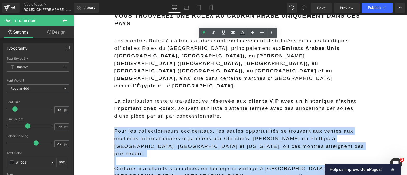
drag, startPoint x: 189, startPoint y: 143, endPoint x: 95, endPoint y: 68, distance: 120.7
copy div "Pour les collectionneurs occidentaux, les seules opportunités se trouvent aux v…"
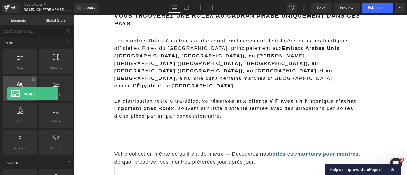
drag, startPoint x: 59, startPoint y: 92, endPoint x: 4, endPoint y: 93, distance: 55.0
click at [4, 93] on div "Row rows, columns, layouts, div Heading headings, titles, h1,h2,h3,h4,h5,h6 Tex…" at bounding box center [38, 102] width 72 height 108
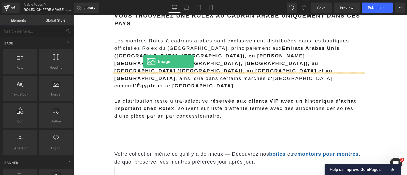
drag, startPoint x: 127, startPoint y: 111, endPoint x: 143, endPoint y: 62, distance: 52.3
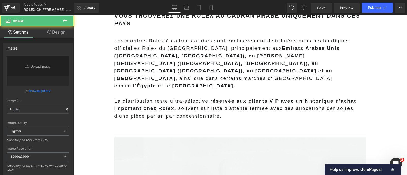
type input "//[DOMAIN_NAME][URL]"
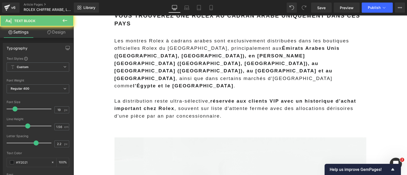
click at [144, 127] on p at bounding box center [240, 131] width 252 height 8
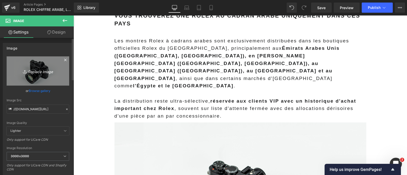
click at [53, 72] on icon "Replace Image" at bounding box center [38, 71] width 41 height 6
type input "C:\fakepath\DSCF2363-copy (1).jpg"
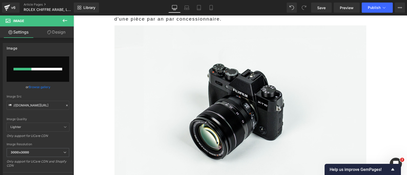
scroll to position [1022, 0]
type input "[URL][DOMAIN_NAME]"
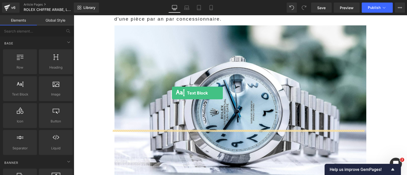
drag, startPoint x: 100, startPoint y: 108, endPoint x: 173, endPoint y: 93, distance: 74.6
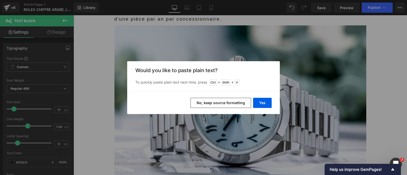
click at [214, 102] on button "No, keep source formatting" at bounding box center [220, 103] width 61 height 10
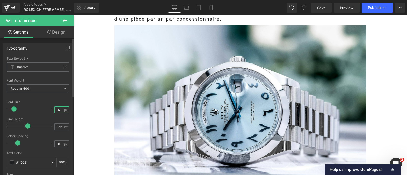
click at [55, 107] on input "17" at bounding box center [59, 110] width 9 height 6
type input "19"
click at [57, 143] on input "0" at bounding box center [59, 144] width 9 height 6
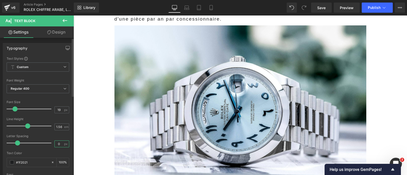
click at [57, 143] on input "0" at bounding box center [59, 144] width 9 height 6
type input "2"
click at [57, 143] on input "2" at bounding box center [59, 144] width 9 height 6
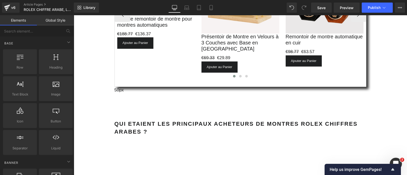
scroll to position [1394, 0]
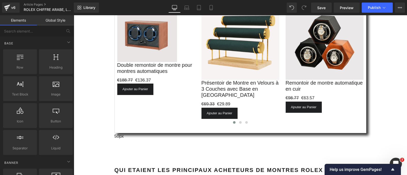
scroll to position [1347, 0]
click at [73, 15] on span "Row" at bounding box center [73, 15] width 0 height 0
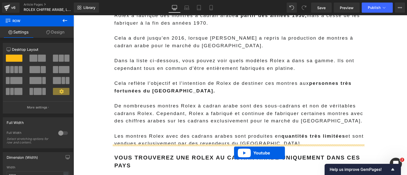
scroll to position [793, 0]
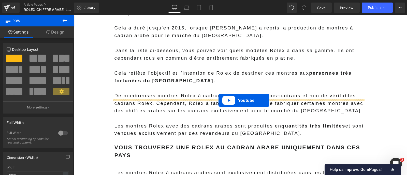
drag, startPoint x: 232, startPoint y: 88, endPoint x: 218, endPoint y: 100, distance: 18.7
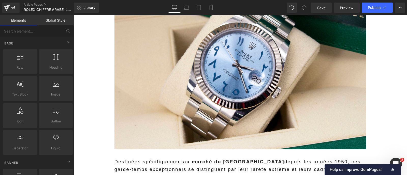
scroll to position [208, 0]
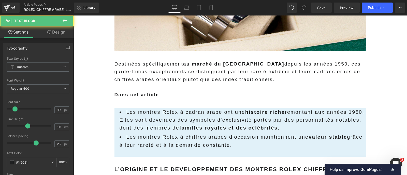
click at [225, 64] on span "depuis les années 1950, ces garde-temps exceptionnels se distinguent par leur r…" at bounding box center [237, 71] width 246 height 21
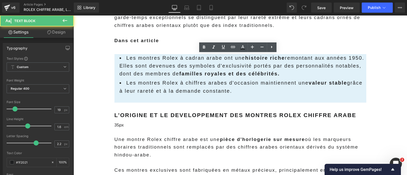
scroll to position [264, 0]
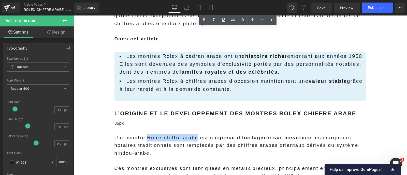
drag, startPoint x: 194, startPoint y: 115, endPoint x: 146, endPoint y: 113, distance: 47.8
click at [146, 134] on div "Une montre Rolex chiffre arabe est une pièce d'horlogerie sur mesure où les mar…" at bounding box center [240, 145] width 252 height 23
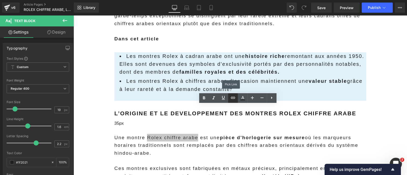
click at [235, 99] on icon at bounding box center [233, 98] width 6 height 6
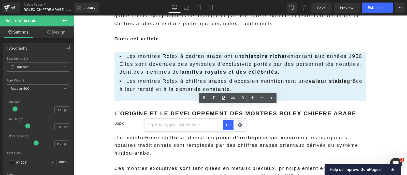
click at [191, 128] on input "text" at bounding box center [183, 125] width 78 height 13
paste input "[URL][DOMAIN_NAME]"
drag, startPoint x: 171, startPoint y: 125, endPoint x: 235, endPoint y: 130, distance: 64.8
click at [235, 130] on div "[URL][DOMAIN_NAME]" at bounding box center [195, 125] width 102 height 13
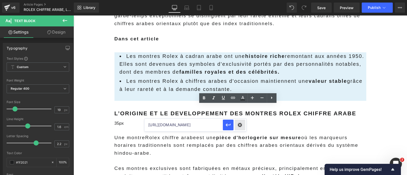
scroll to position [0, 176]
type input "[URL][DOMAIN_NAME]"
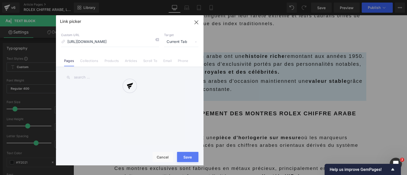
click at [235, 0] on div "Text Color Highlight Color #333333 Edit or remove link: Edit - Unlink - Cancel …" at bounding box center [203, 0] width 407 height 0
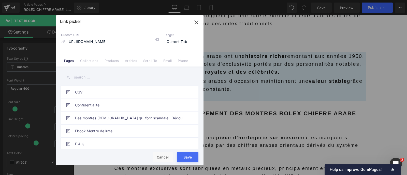
scroll to position [0, 0]
click at [173, 45] on span "Current Tab" at bounding box center [181, 42] width 34 height 10
click at [173, 59] on li "New Tab" at bounding box center [180, 60] width 39 height 9
click at [186, 156] on button "Save" at bounding box center [187, 157] width 21 height 10
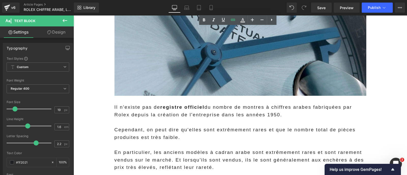
scroll to position [616, 0]
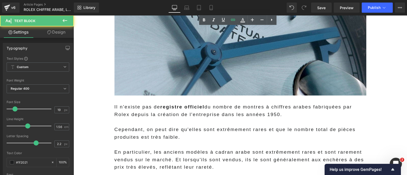
click at [166, 126] on p "Cependant, on peut dire qu'elles sont extrêmement rares et que le nombre total …" at bounding box center [240, 133] width 252 height 15
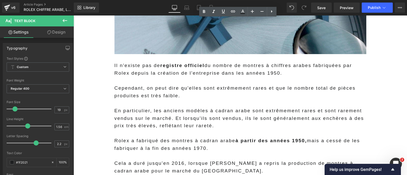
scroll to position [658, 0]
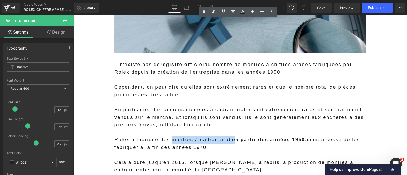
drag, startPoint x: 229, startPoint y: 104, endPoint x: 169, endPoint y: 100, distance: 60.4
click at [169, 136] on p "Rolex a fabriqué des montres à [GEOGRAPHIC_DATA] arabe à partir des années 1950…" at bounding box center [240, 143] width 252 height 15
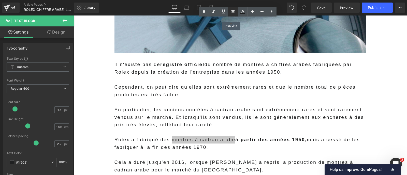
click at [232, 12] on icon at bounding box center [233, 11] width 4 height 2
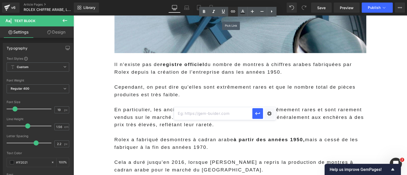
scroll to position [0, 0]
click at [202, 114] on input "text" at bounding box center [213, 113] width 78 height 13
paste input "[URL][DOMAIN_NAME]"
drag, startPoint x: 269, startPoint y: 128, endPoint x: 286, endPoint y: 123, distance: 17.5
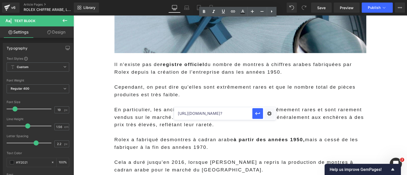
type input "[URL][DOMAIN_NAME]"
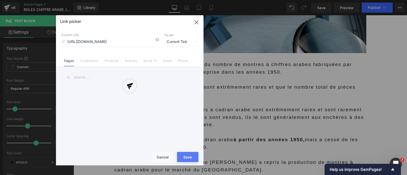
click at [268, 0] on div "Text Color Highlight Color #333333 Edit or remove link: Edit - Unlink - Cancel …" at bounding box center [203, 0] width 407 height 0
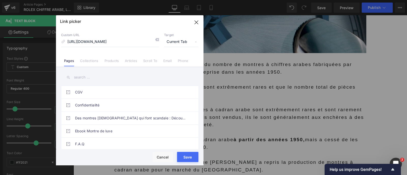
scroll to position [0, 0]
click at [172, 39] on span "Current Tab" at bounding box center [181, 42] width 34 height 10
click at [172, 59] on li "New Tab" at bounding box center [180, 60] width 39 height 9
click at [188, 155] on button "Save" at bounding box center [187, 157] width 21 height 10
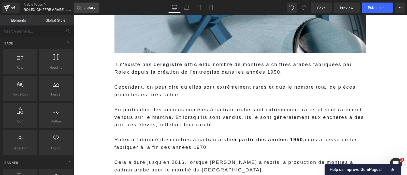
click at [89, 7] on span "Library" at bounding box center [89, 7] width 12 height 5
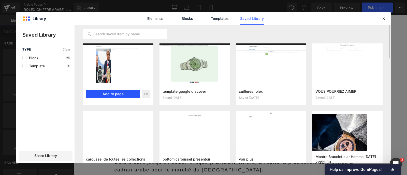
click at [112, 96] on button "Add to page" at bounding box center [113, 94] width 54 height 8
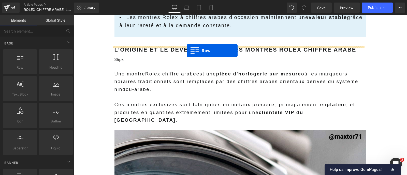
scroll to position [322, 0]
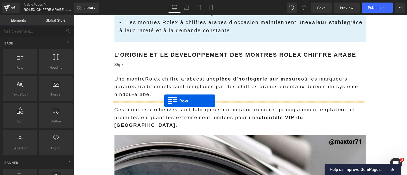
drag, startPoint x: 115, startPoint y: 43, endPoint x: 164, endPoint y: 101, distance: 76.2
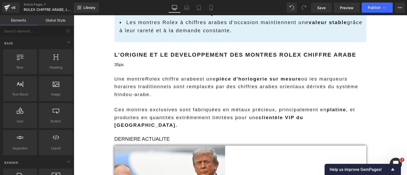
click at [73, 15] on span "Image" at bounding box center [73, 15] width 0 height 0
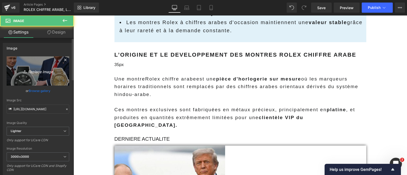
click at [38, 75] on link "Replace Image" at bounding box center [38, 70] width 63 height 29
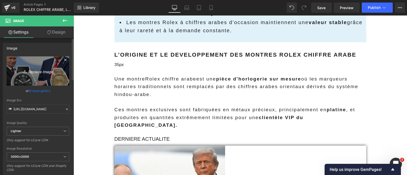
type input "C:\fakepath\image_google_discover_16_9.webp"
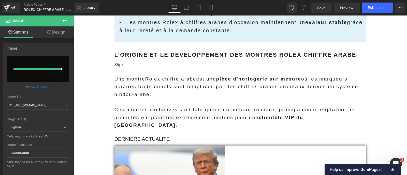
type input "[URL][DOMAIN_NAME]"
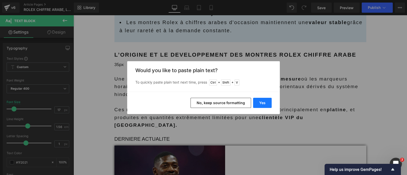
click at [260, 102] on button "Yes" at bounding box center [262, 103] width 19 height 10
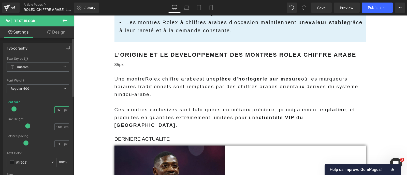
click at [57, 112] on input "17" at bounding box center [59, 110] width 9 height 6
type input "18"
click at [57, 143] on input "1" at bounding box center [59, 144] width 9 height 6
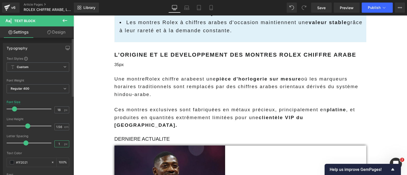
click at [57, 143] on input "1" at bounding box center [59, 144] width 9 height 6
click at [57, 143] on input "2" at bounding box center [59, 144] width 9 height 6
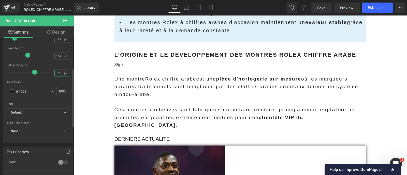
scroll to position [71, 0]
type input "2"
click at [24, 130] on span "None" at bounding box center [38, 131] width 63 height 9
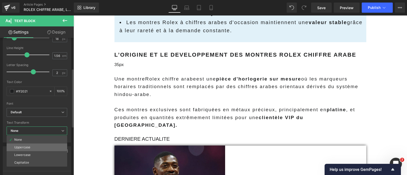
click at [24, 145] on li "Uppercase" at bounding box center [37, 148] width 61 height 8
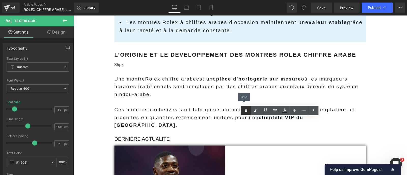
click at [245, 112] on icon at bounding box center [246, 110] width 2 height 3
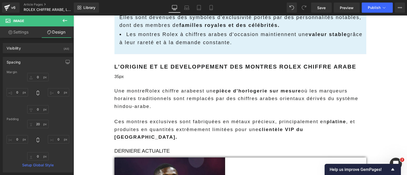
scroll to position [308, 0]
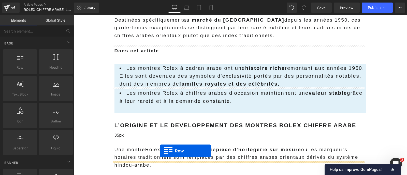
scroll to position [262, 0]
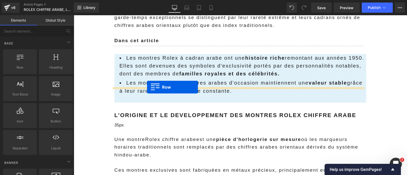
drag, startPoint x: 119, startPoint y: 121, endPoint x: 147, endPoint y: 87, distance: 44.0
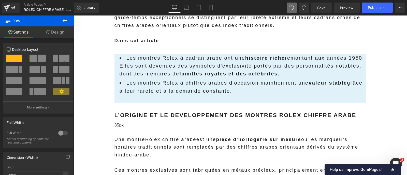
scroll to position [330, 0]
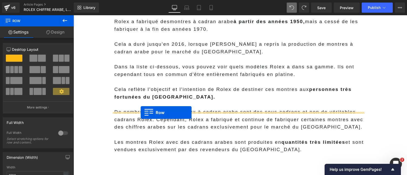
drag, startPoint x: 121, startPoint y: 96, endPoint x: 141, endPoint y: 112, distance: 25.7
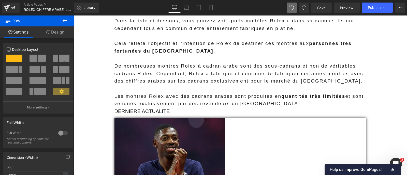
scroll to position [832, 0]
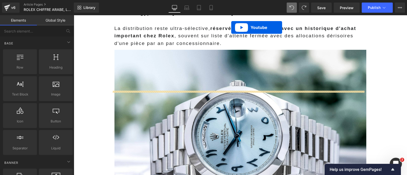
scroll to position [1101, 0]
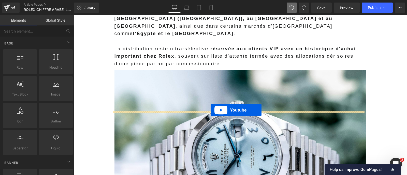
drag, startPoint x: 229, startPoint y: 112, endPoint x: 211, endPoint y: 110, distance: 18.7
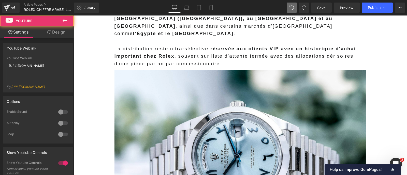
scroll to position [1008, 0]
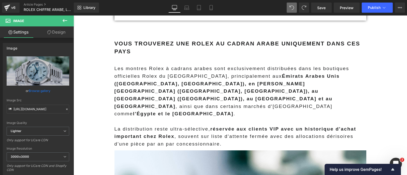
click at [73, 15] on icon at bounding box center [73, 15] width 0 height 0
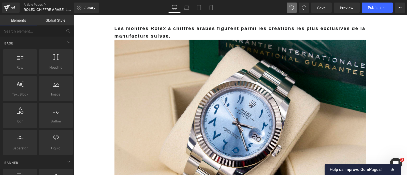
scroll to position [0, 0]
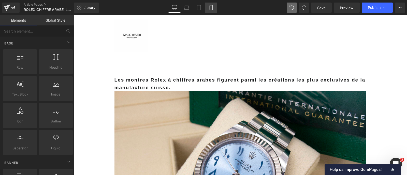
click at [211, 8] on icon at bounding box center [211, 7] width 5 height 5
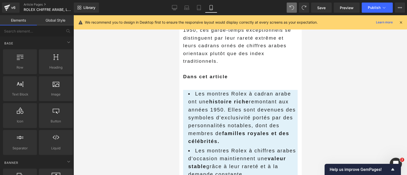
scroll to position [153, 0]
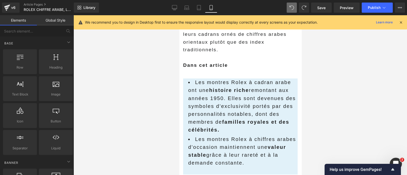
click at [212, 102] on span "Les montres Rolex à cadran arabe ont une histoire riche remontant aux années 19…" at bounding box center [242, 106] width 108 height 53
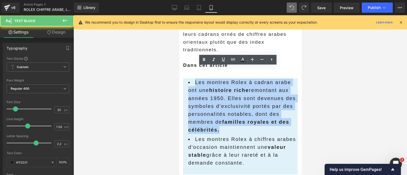
click at [212, 102] on span "Les montres Rolex à cadran arabe ont une histoire riche remontant aux années 19…" at bounding box center [242, 106] width 108 height 53
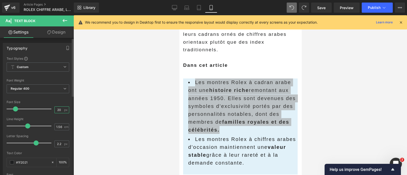
click at [58, 107] on input "20" at bounding box center [59, 110] width 9 height 6
type input "19"
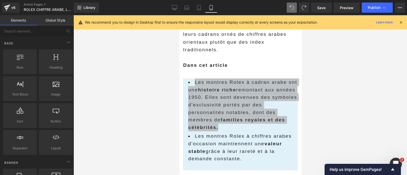
click at [108, 124] on div at bounding box center [239, 95] width 333 height 160
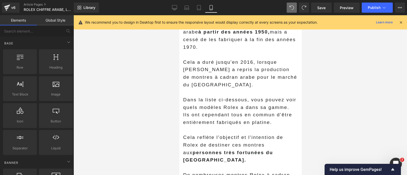
scroll to position [697, 0]
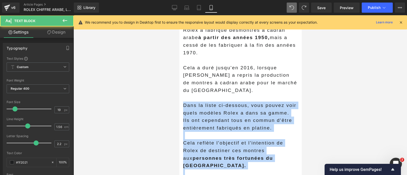
drag, startPoint x: 217, startPoint y: 135, endPoint x: 173, endPoint y: 63, distance: 84.5
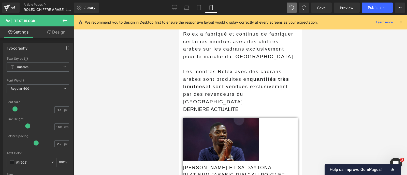
scroll to position [796, 0]
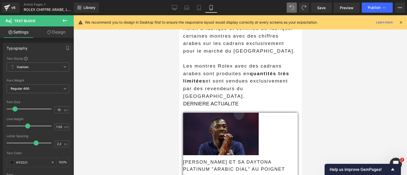
click at [238, 159] on p "[PERSON_NAME] et sa Daytona Platinum "Arabic Dial" au poignet" at bounding box center [240, 166] width 114 height 14
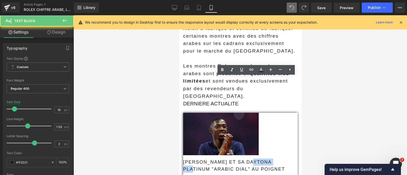
click at [238, 159] on p "[PERSON_NAME] et sa Daytona Platinum "Arabic Dial" au poignet" at bounding box center [240, 166] width 114 height 14
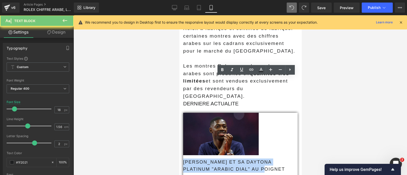
click at [238, 159] on p "[PERSON_NAME] et sa Daytona Platinum "Arabic Dial" au poignet" at bounding box center [240, 166] width 114 height 14
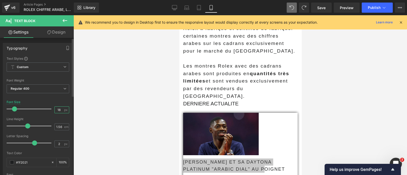
click at [58, 112] on input "18" at bounding box center [59, 110] width 9 height 6
type input "17"
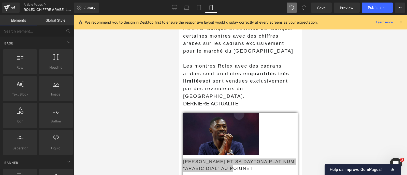
click at [142, 122] on div at bounding box center [239, 95] width 333 height 160
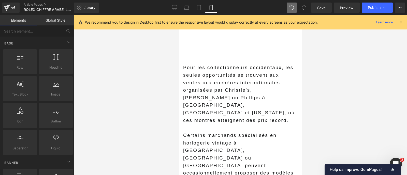
scroll to position [1222, 0]
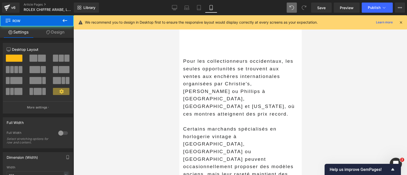
drag, startPoint x: 238, startPoint y: 64, endPoint x: 238, endPoint y: 71, distance: 7.4
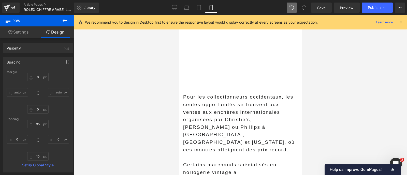
scroll to position [1184, 0]
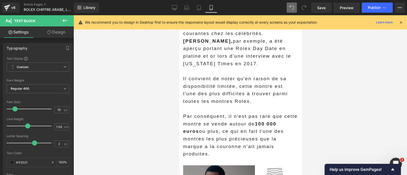
scroll to position [1856, 0]
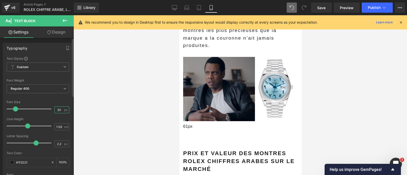
click at [56, 109] on input "20" at bounding box center [59, 110] width 9 height 6
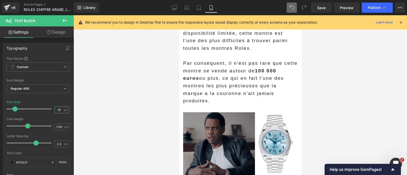
scroll to position [1800, 0]
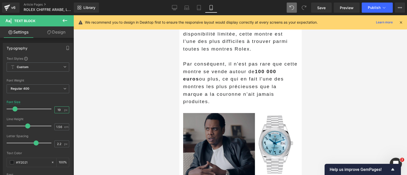
type input "19"
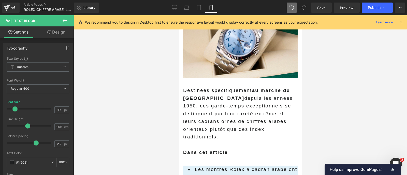
scroll to position [0, 0]
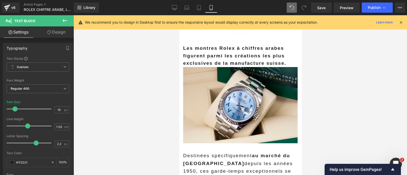
click at [401, 23] on icon at bounding box center [400, 22] width 5 height 5
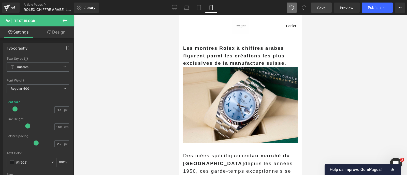
click at [323, 8] on span "Save" at bounding box center [321, 7] width 8 height 5
click at [380, 6] on button "Publish" at bounding box center [377, 8] width 31 height 10
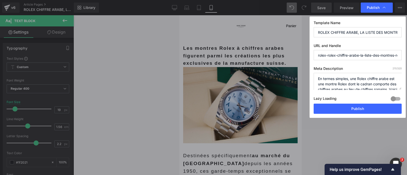
click at [330, 31] on input "ROLEX CHIFFRE ARABE, LA LISTE DES MONTRES ROLEX AVEC CADRANS CHIFFRE ARABE" at bounding box center [358, 32] width 88 height 10
paste input "PORTÉES PAR [PERSON_NAME] ET DES MONARQUES : LES ROLEX CHIFFRES ARABES REPRÉSEN…"
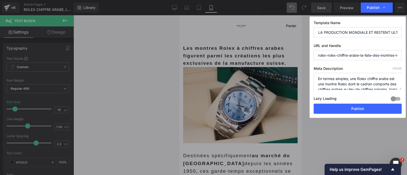
type input "PORTÉES PAR [PERSON_NAME] ET DES MONARQUES : LES ROLEX CHIFFRES ARABES REPRÉSEN…"
click at [395, 96] on div at bounding box center [395, 99] width 12 height 8
click at [343, 80] on textarea "En termes simples, une Rolex chiffre arabe est une montre Rolex dont le cadran …" at bounding box center [358, 81] width 88 height 17
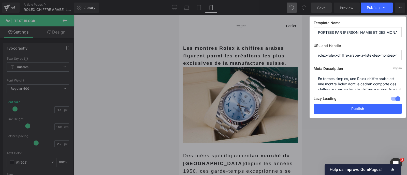
click at [343, 80] on textarea "En termes simples, une Rolex chiffre arabe est une montre Rolex dont le cadran …" at bounding box center [358, 81] width 88 height 17
paste textarea "Découvrez les montres Rolex chiffres arabes, créations ultra-exclusives pour l'…"
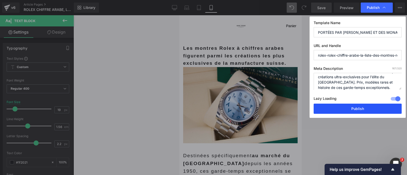
type textarea "Découvrez les montres Rolex chiffres arabes, créations ultra-exclusives pour l'…"
click at [348, 108] on button "Publish" at bounding box center [358, 109] width 88 height 10
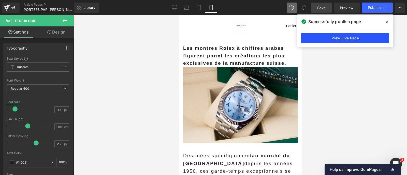
click at [322, 37] on link "View Live Page" at bounding box center [345, 38] width 88 height 10
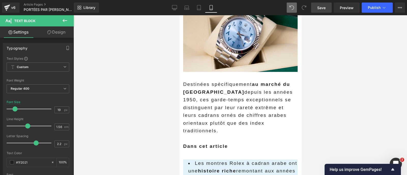
scroll to position [71, 0]
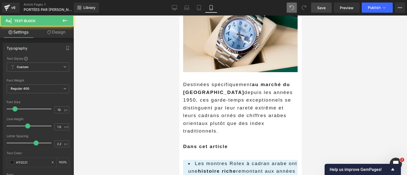
click at [220, 87] on p "Destinées spécifiquement au marché du [GEOGRAPHIC_DATA] depuis les années 1950,…" at bounding box center [240, 108] width 114 height 54
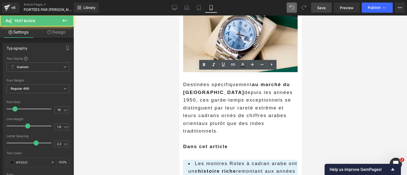
click at [199, 135] on p at bounding box center [240, 139] width 114 height 8
click at [199, 145] on div "Destinées spécifiquement au marché du [GEOGRAPHIC_DATA] depuis les années 1950,…" at bounding box center [240, 119] width 114 height 76
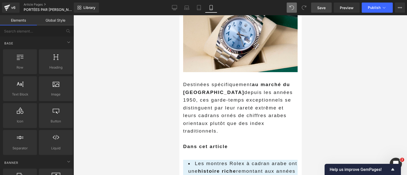
click at [161, 139] on div at bounding box center [239, 95] width 333 height 160
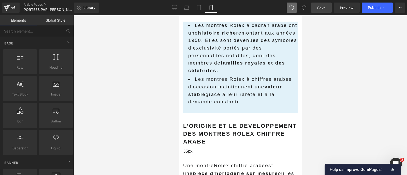
scroll to position [226, 0]
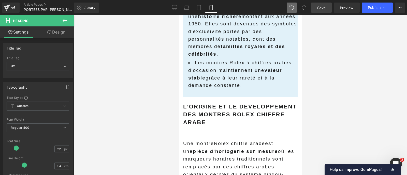
drag, startPoint x: 222, startPoint y: 79, endPoint x: 219, endPoint y: 76, distance: 4.0
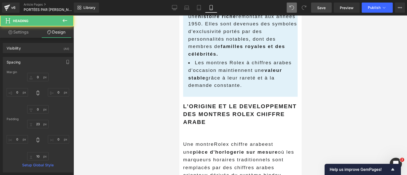
scroll to position [258, 0]
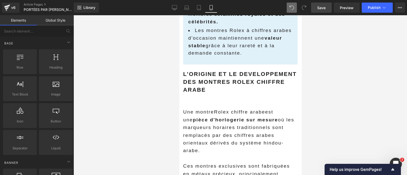
click at [159, 118] on div at bounding box center [239, 95] width 333 height 160
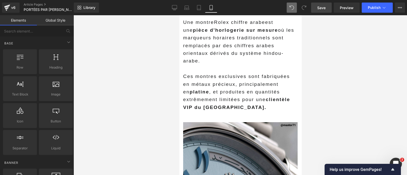
scroll to position [348, 0]
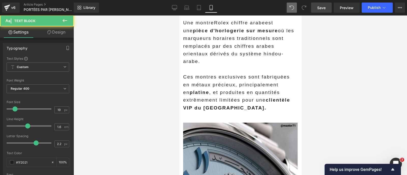
click at [220, 87] on div "Une montre Rolex chiffre arabe est une pièce d'horlogerie sur mesure où les mar…" at bounding box center [240, 64] width 114 height 101
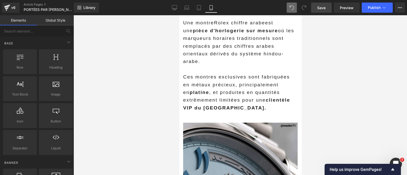
click at [164, 89] on div at bounding box center [239, 95] width 333 height 160
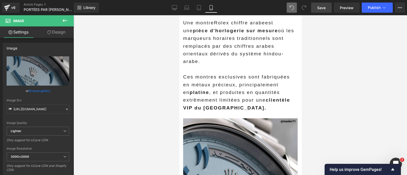
drag, startPoint x: 214, startPoint y: 90, endPoint x: 209, endPoint y: 85, distance: 6.3
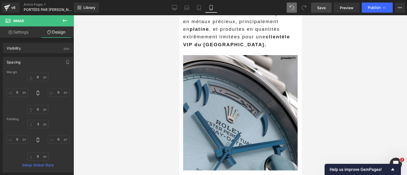
scroll to position [436, 0]
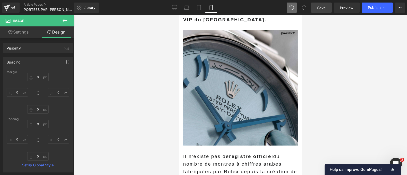
click at [166, 140] on div at bounding box center [239, 95] width 333 height 160
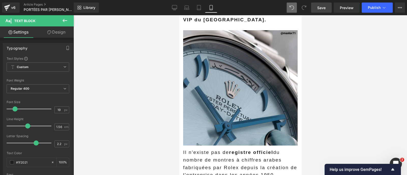
drag, startPoint x: 201, startPoint y: 114, endPoint x: 198, endPoint y: 109, distance: 5.3
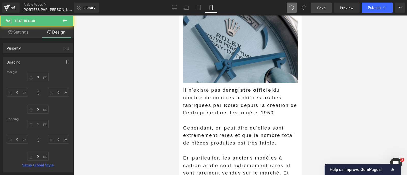
scroll to position [505, 0]
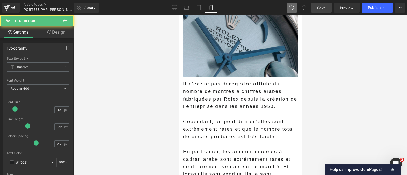
click at [201, 110] on p at bounding box center [240, 114] width 114 height 8
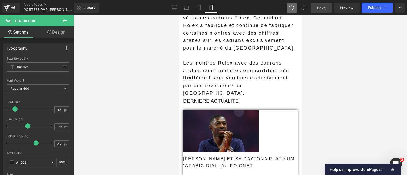
scroll to position [786, 0]
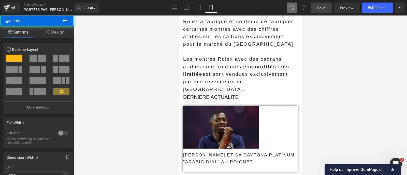
drag, startPoint x: 217, startPoint y: 101, endPoint x: 215, endPoint y: 98, distance: 3.5
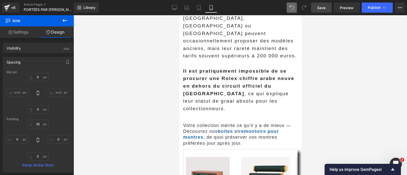
scroll to position [1329, 0]
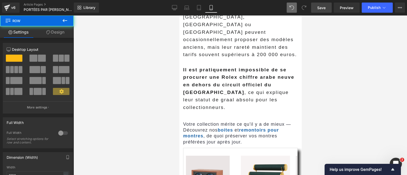
drag, startPoint x: 217, startPoint y: 87, endPoint x: 214, endPoint y: 79, distance: 8.9
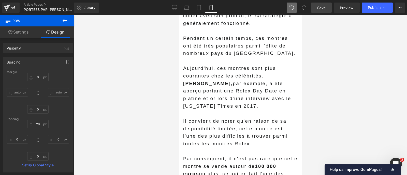
scroll to position [1676, 0]
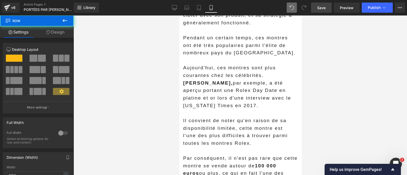
drag, startPoint x: 213, startPoint y: 72, endPoint x: 209, endPoint y: 67, distance: 5.9
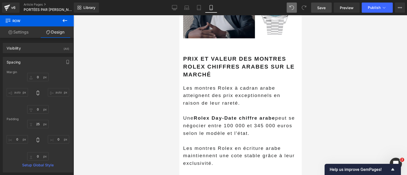
scroll to position [1910, 0]
type input "0px"
drag, startPoint x: 212, startPoint y: 60, endPoint x: 207, endPoint y: 54, distance: 8.0
click at [207, 54] on div "Prix et valeur des montres Rolex chiffres arabes sur le marché  Heading Les mo…" at bounding box center [240, 163] width 114 height 231
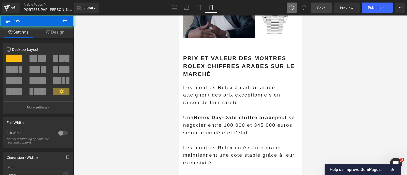
drag, startPoint x: 224, startPoint y: 100, endPoint x: 223, endPoint y: 98, distance: 3.1
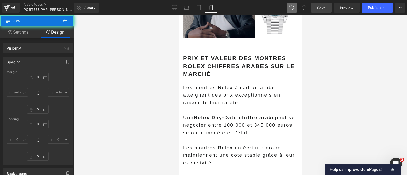
type input "0"
type input "20"
type input "0"
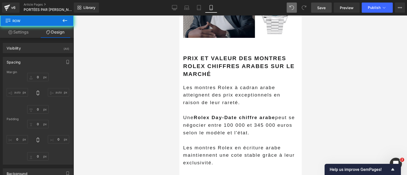
type input "0"
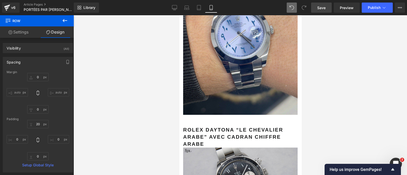
scroll to position [2955, 0]
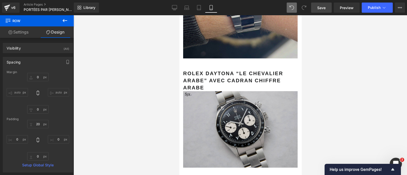
click at [320, 9] on span "Save" at bounding box center [321, 7] width 8 height 5
click at [379, 6] on span "Publish" at bounding box center [374, 8] width 13 height 4
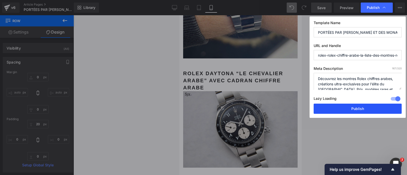
drag, startPoint x: 348, startPoint y: 105, endPoint x: 77, endPoint y: 8, distance: 288.4
click at [348, 105] on button "Publish" at bounding box center [358, 109] width 88 height 10
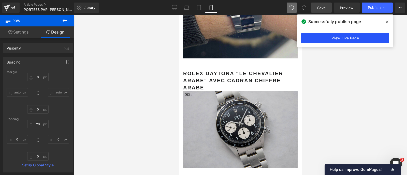
click at [320, 38] on link "View Live Page" at bounding box center [345, 38] width 88 height 10
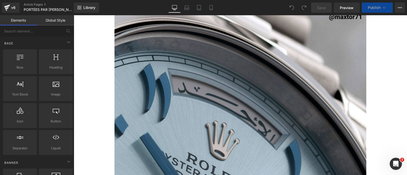
scroll to position [369, 0]
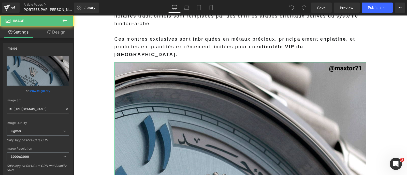
drag, startPoint x: 178, startPoint y: 54, endPoint x: 171, endPoint y: 47, distance: 9.2
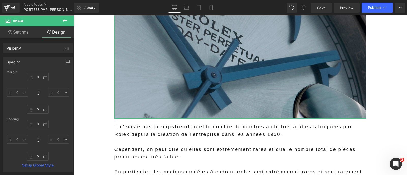
scroll to position [567, 0]
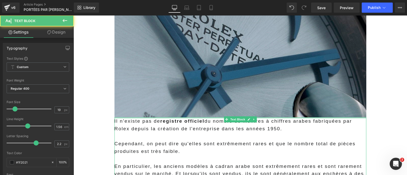
drag, startPoint x: 143, startPoint y: 111, endPoint x: 140, endPoint y: 106, distance: 5.8
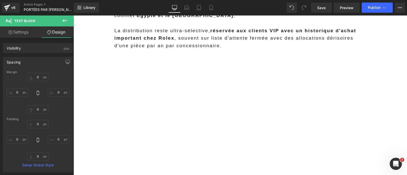
scroll to position [954, 0]
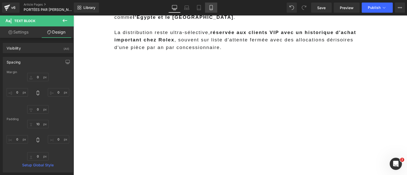
click at [213, 7] on icon at bounding box center [211, 7] width 5 height 5
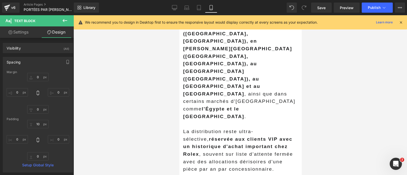
scroll to position [981, 0]
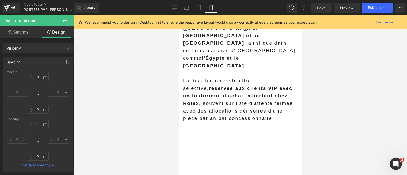
drag, startPoint x: 215, startPoint y: 133, endPoint x: 215, endPoint y: 136, distance: 2.8
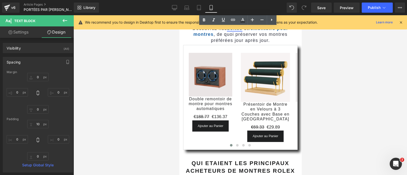
scroll to position [1346, 0]
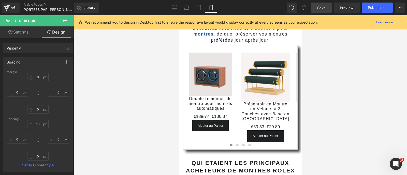
click at [319, 9] on span "Save" at bounding box center [321, 7] width 8 height 5
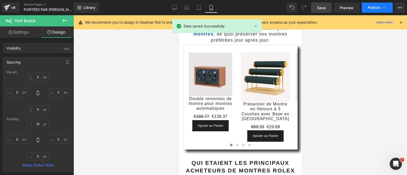
click at [379, 9] on span "Publish" at bounding box center [374, 8] width 13 height 4
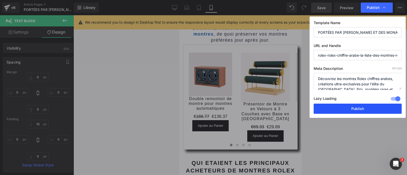
click at [345, 106] on button "Publish" at bounding box center [358, 109] width 88 height 10
